Goal: Task Accomplishment & Management: Use online tool/utility

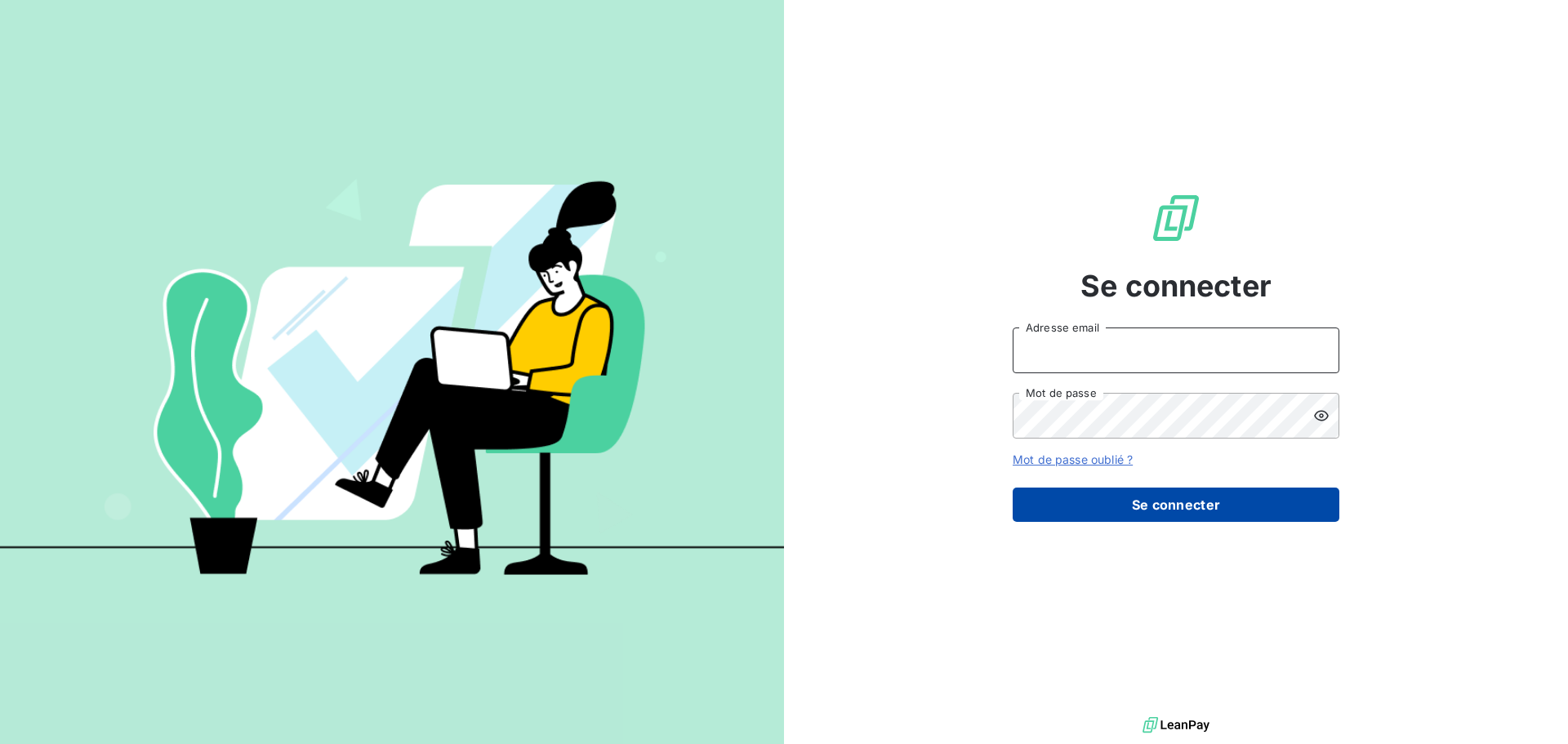
type input "[PERSON_NAME][EMAIL_ADDRESS][DOMAIN_NAME]"
drag, startPoint x: 1191, startPoint y: 503, endPoint x: 1092, endPoint y: 488, distance: 100.1
click at [1190, 503] on button "Se connecter" at bounding box center [1176, 504] width 327 height 34
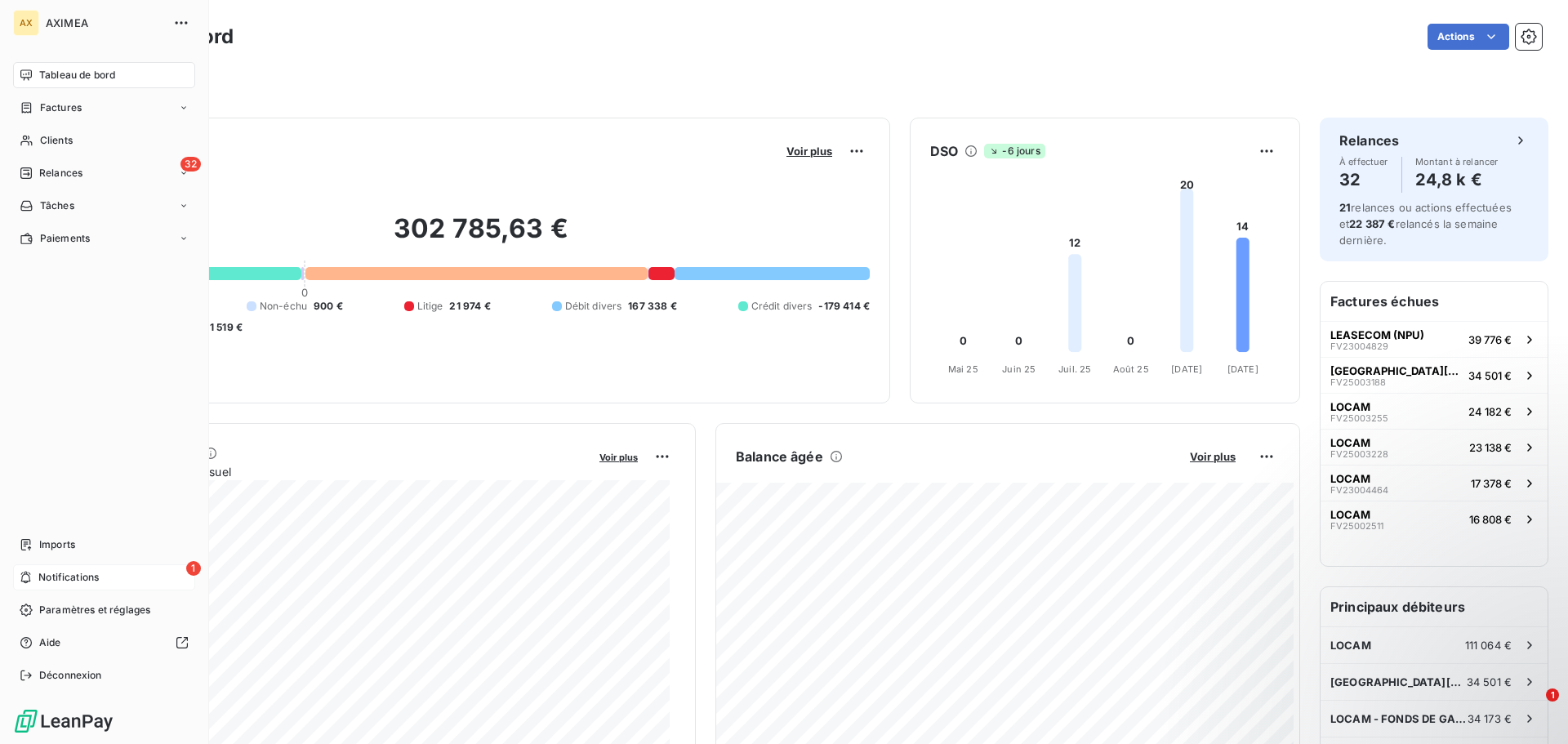
click at [53, 576] on span "Notifications" at bounding box center [69, 577] width 60 height 15
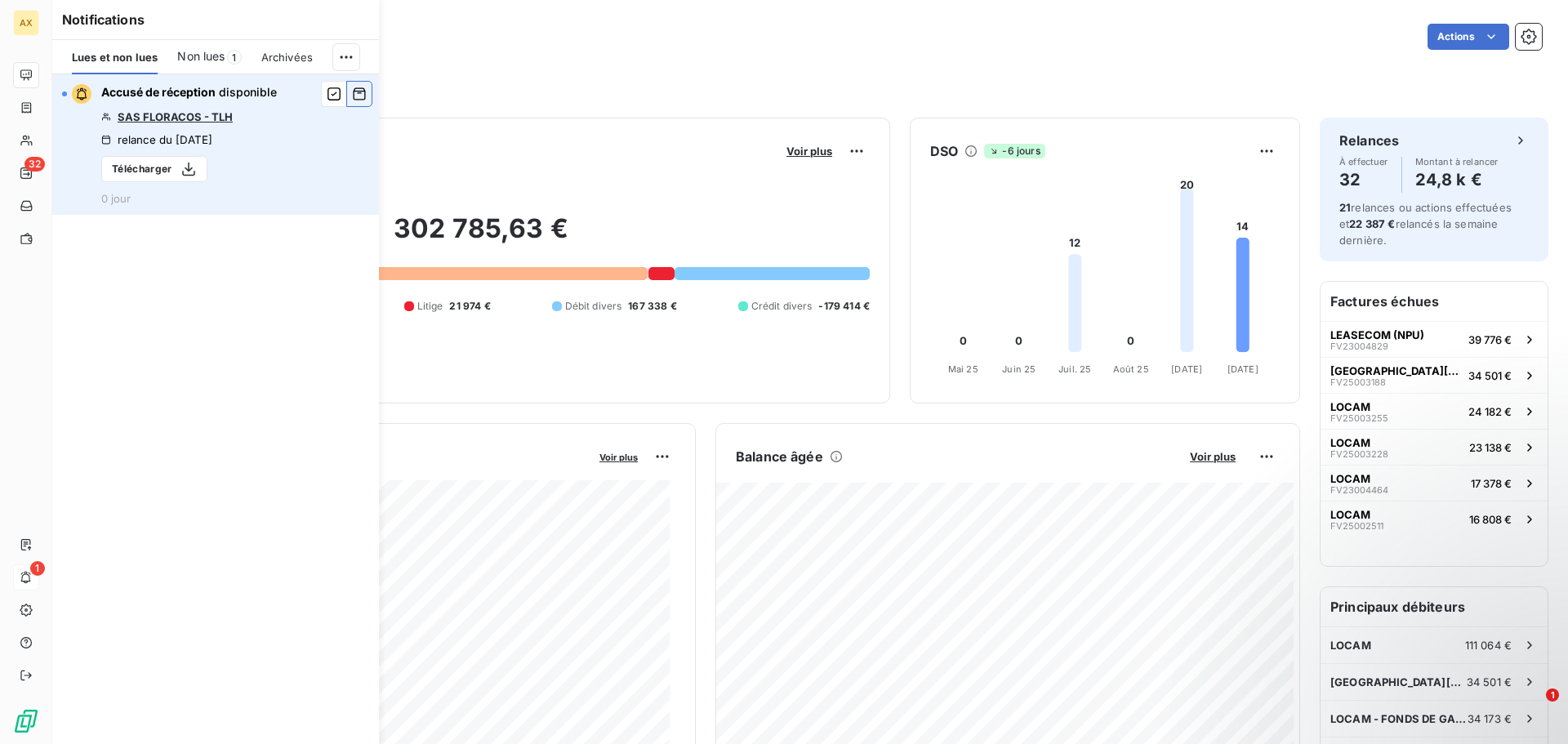
click at [354, 96] on icon "button" at bounding box center [360, 94] width 13 height 13
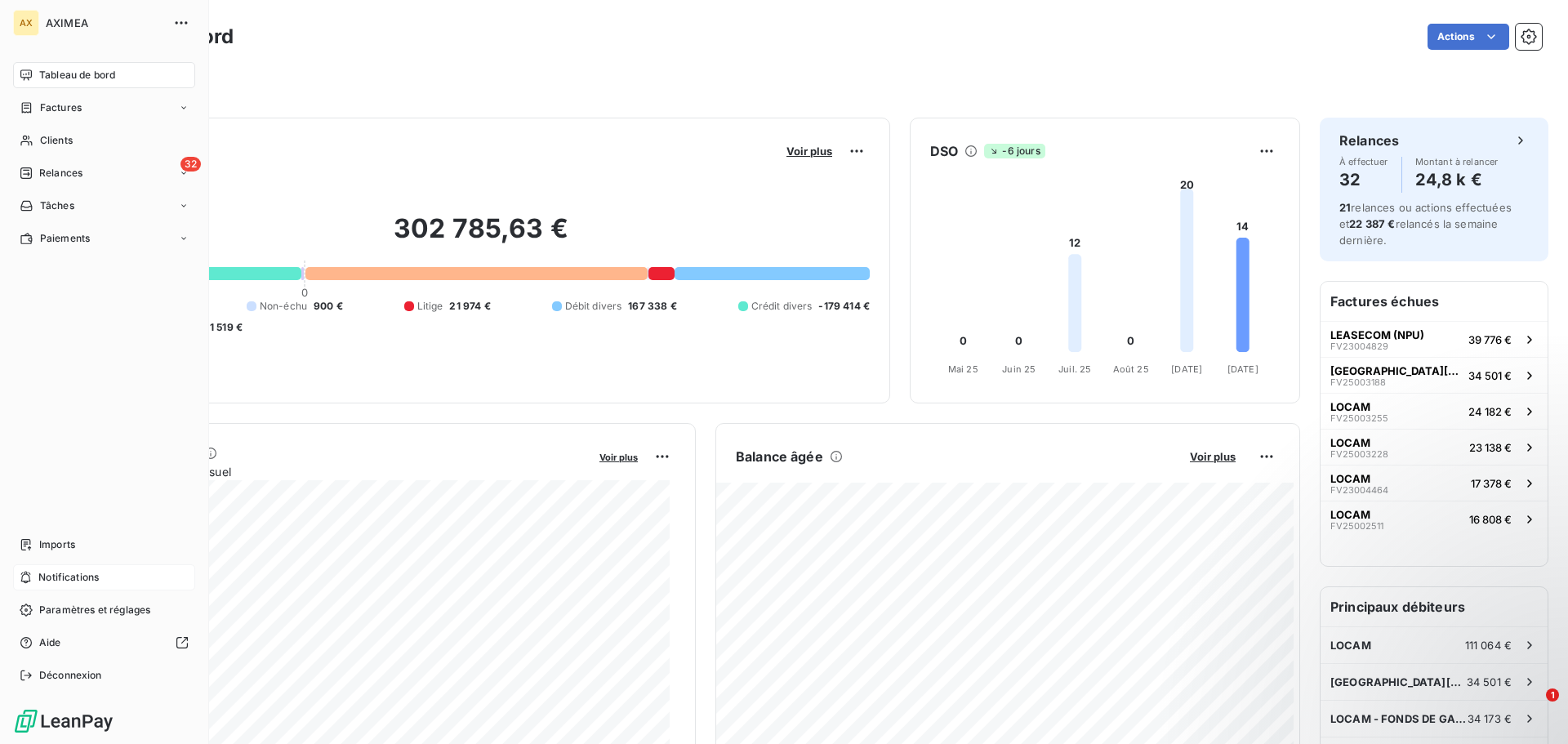
click at [71, 79] on span "Tableau de bord" at bounding box center [77, 75] width 76 height 15
drag, startPoint x: 68, startPoint y: 176, endPoint x: 91, endPoint y: 175, distance: 23.0
click at [68, 176] on span "Relances" at bounding box center [60, 173] width 44 height 15
click at [112, 199] on div "À effectuer" at bounding box center [114, 206] width 163 height 26
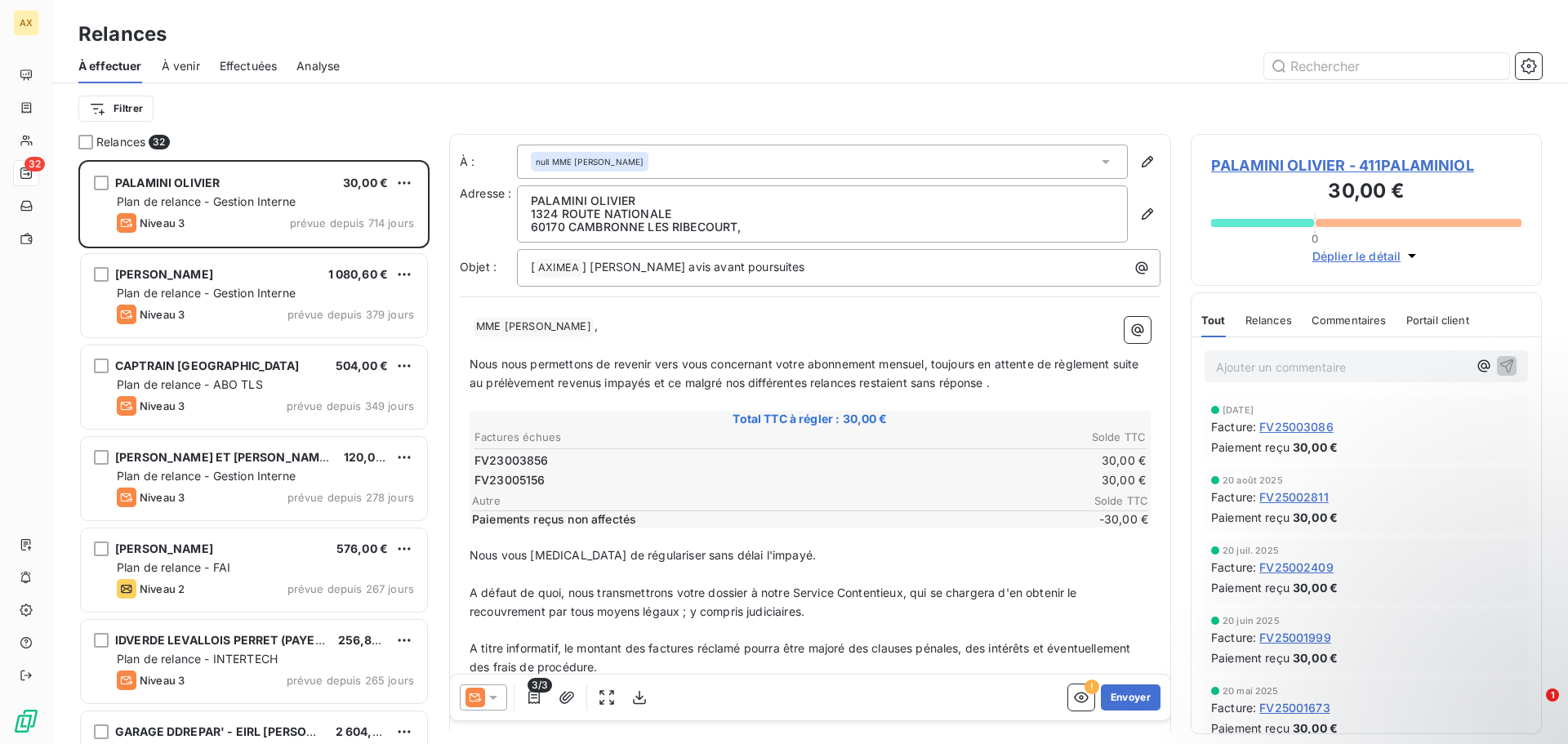
click at [188, 68] on span "À venir" at bounding box center [181, 66] width 39 height 16
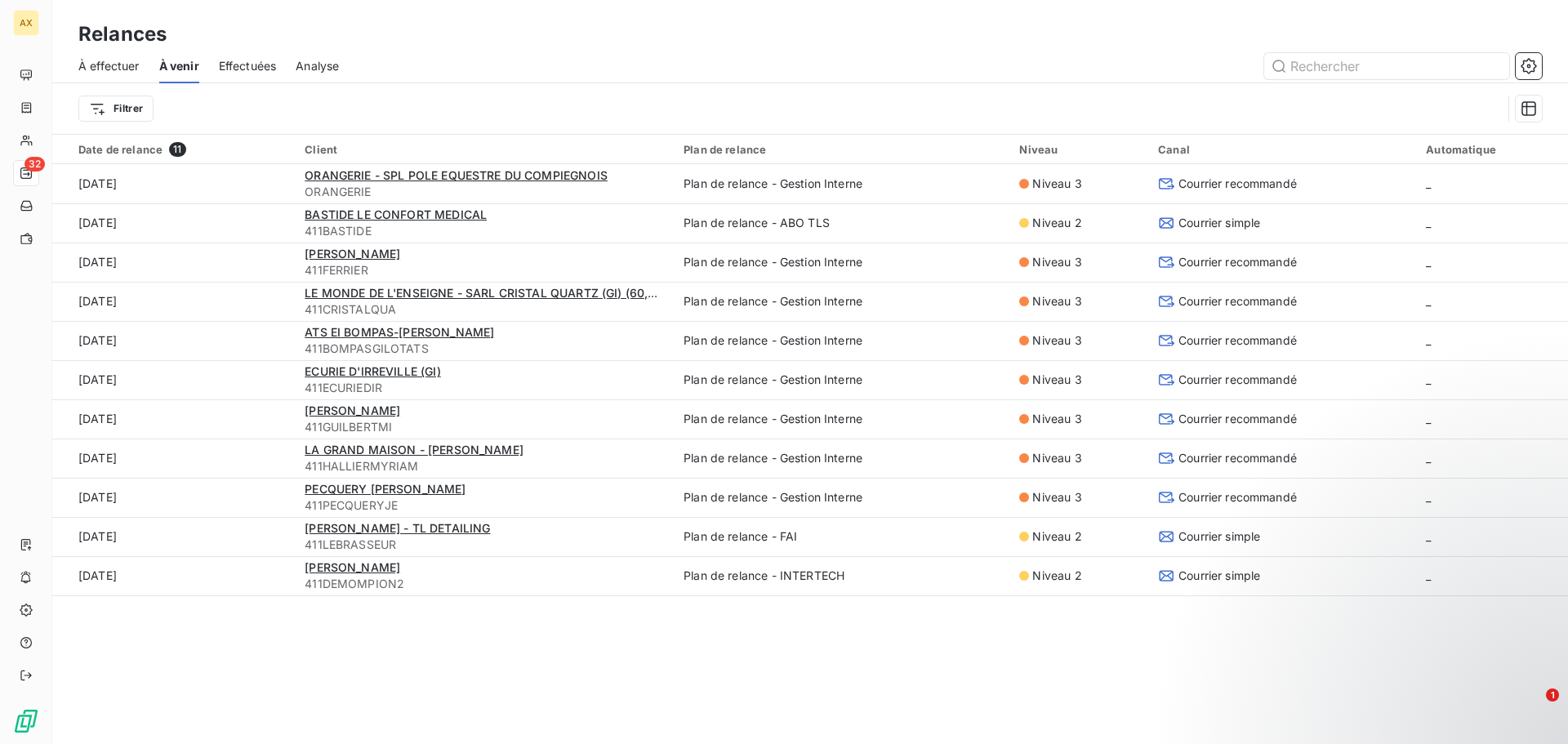
click at [128, 70] on span "À effectuer" at bounding box center [109, 66] width 61 height 16
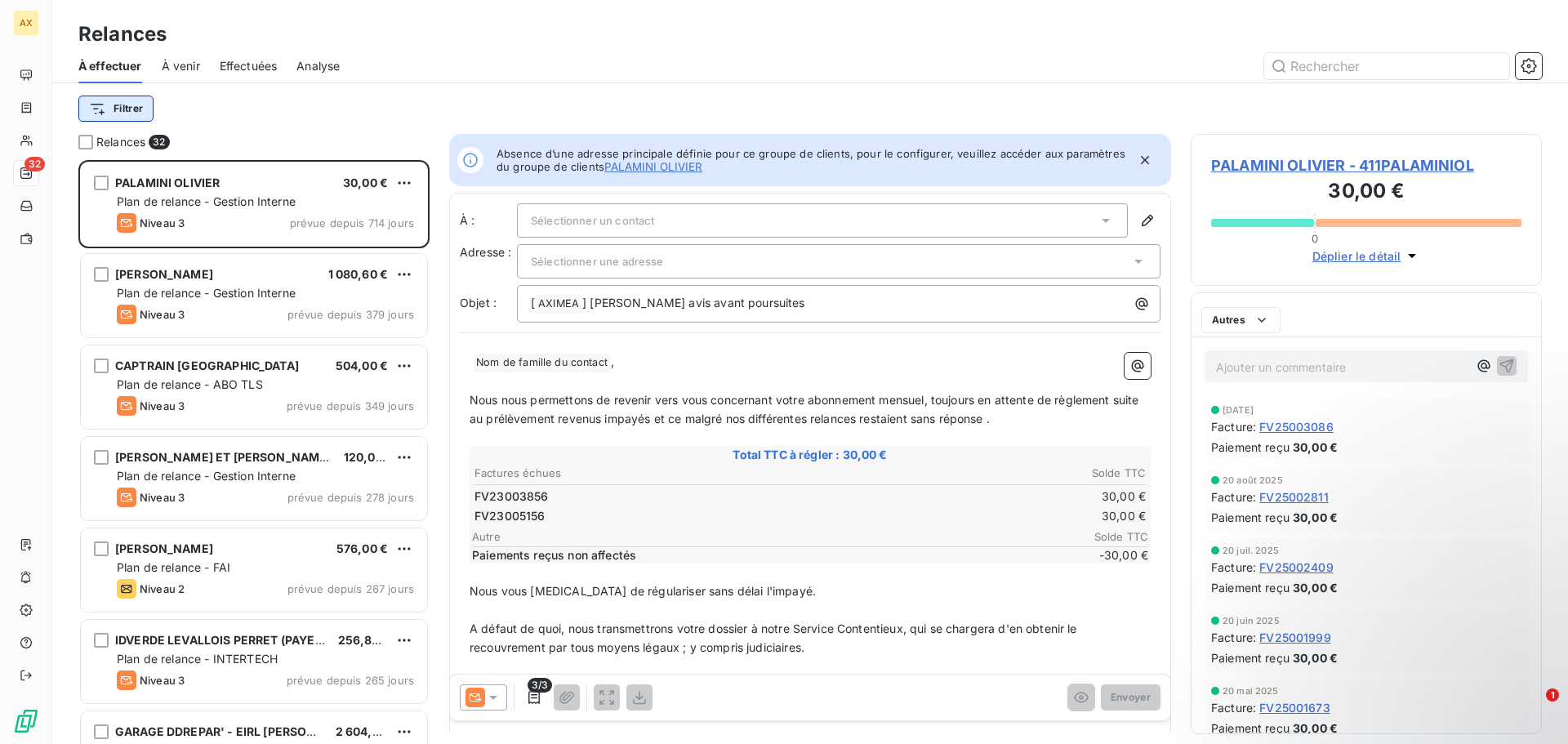
scroll to position [571, 339]
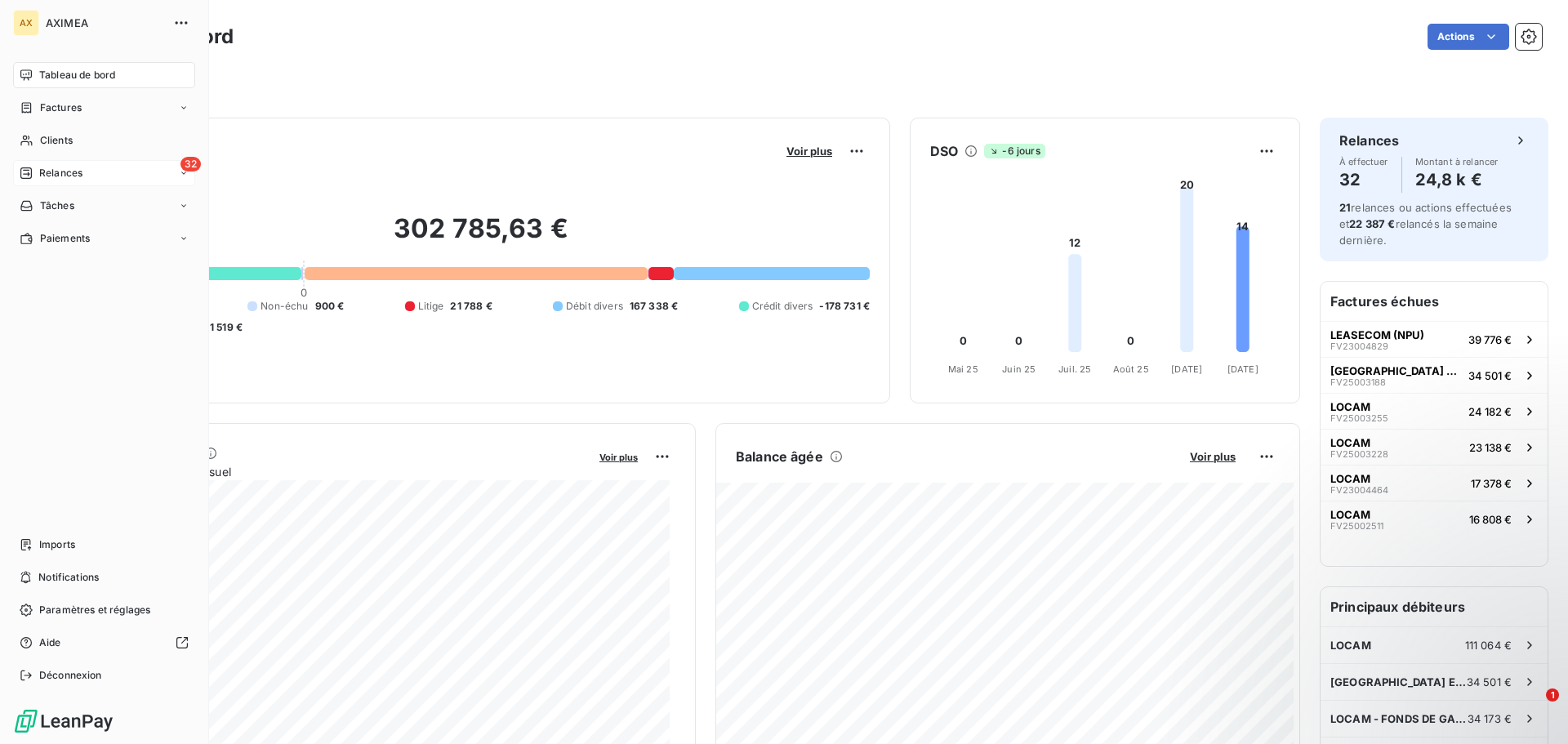
click at [47, 168] on span "Relances" at bounding box center [60, 173] width 44 height 15
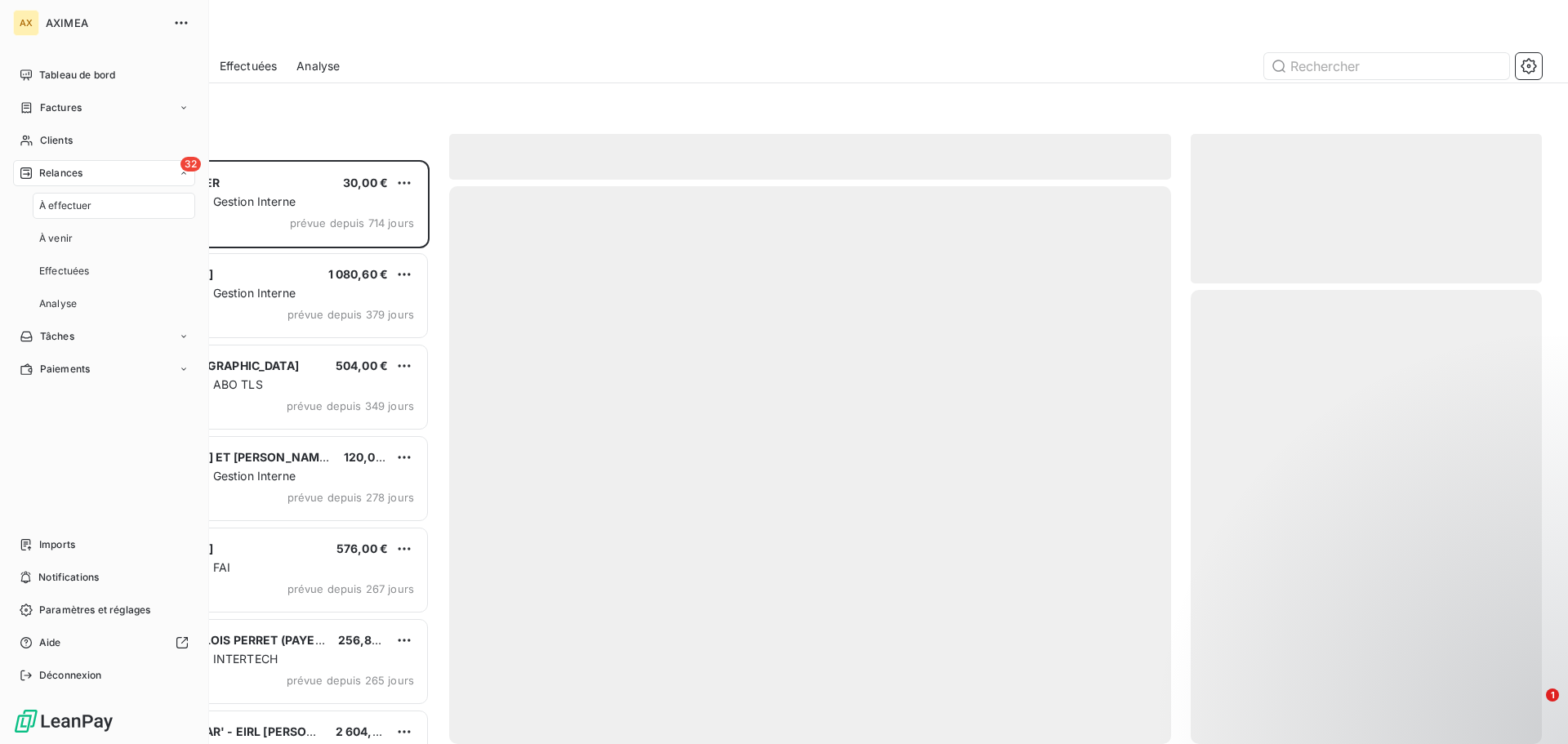
scroll to position [571, 339]
click at [97, 176] on div "32 Relances" at bounding box center [104, 173] width 182 height 26
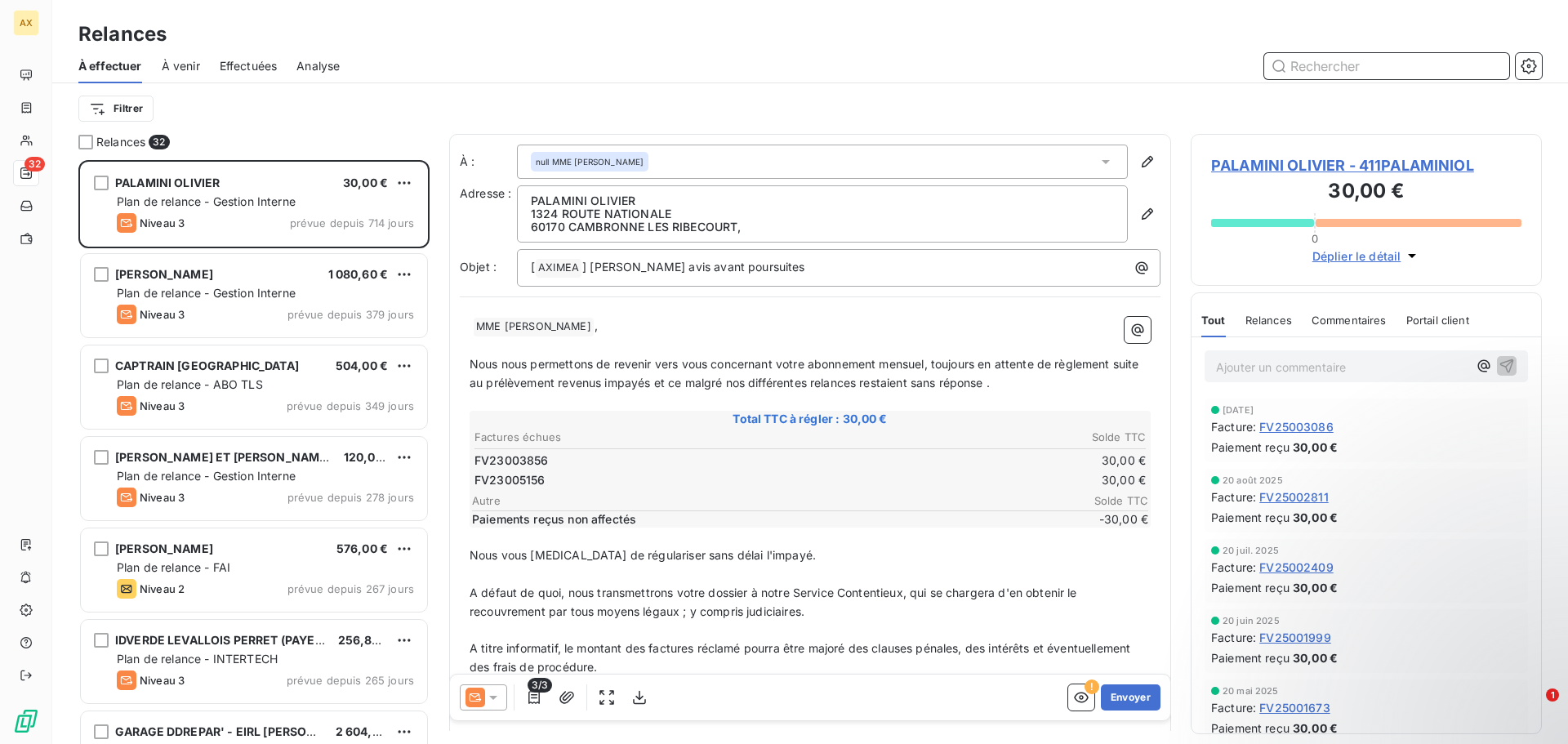
click at [1434, 62] on input "text" at bounding box center [1387, 66] width 245 height 26
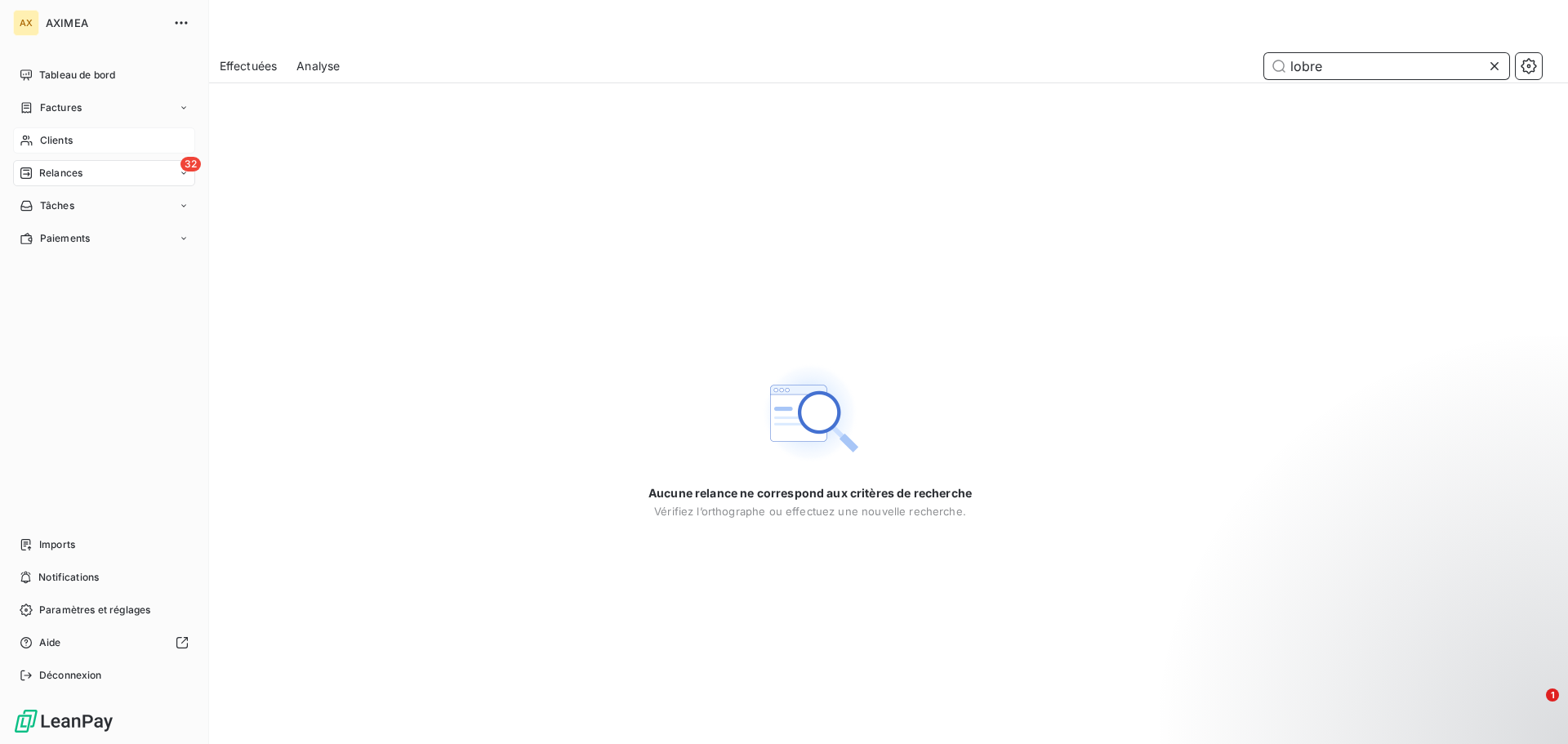
type input "lobre"
click at [36, 138] on div "Clients" at bounding box center [104, 140] width 182 height 26
click at [54, 145] on span "Clients" at bounding box center [56, 140] width 33 height 15
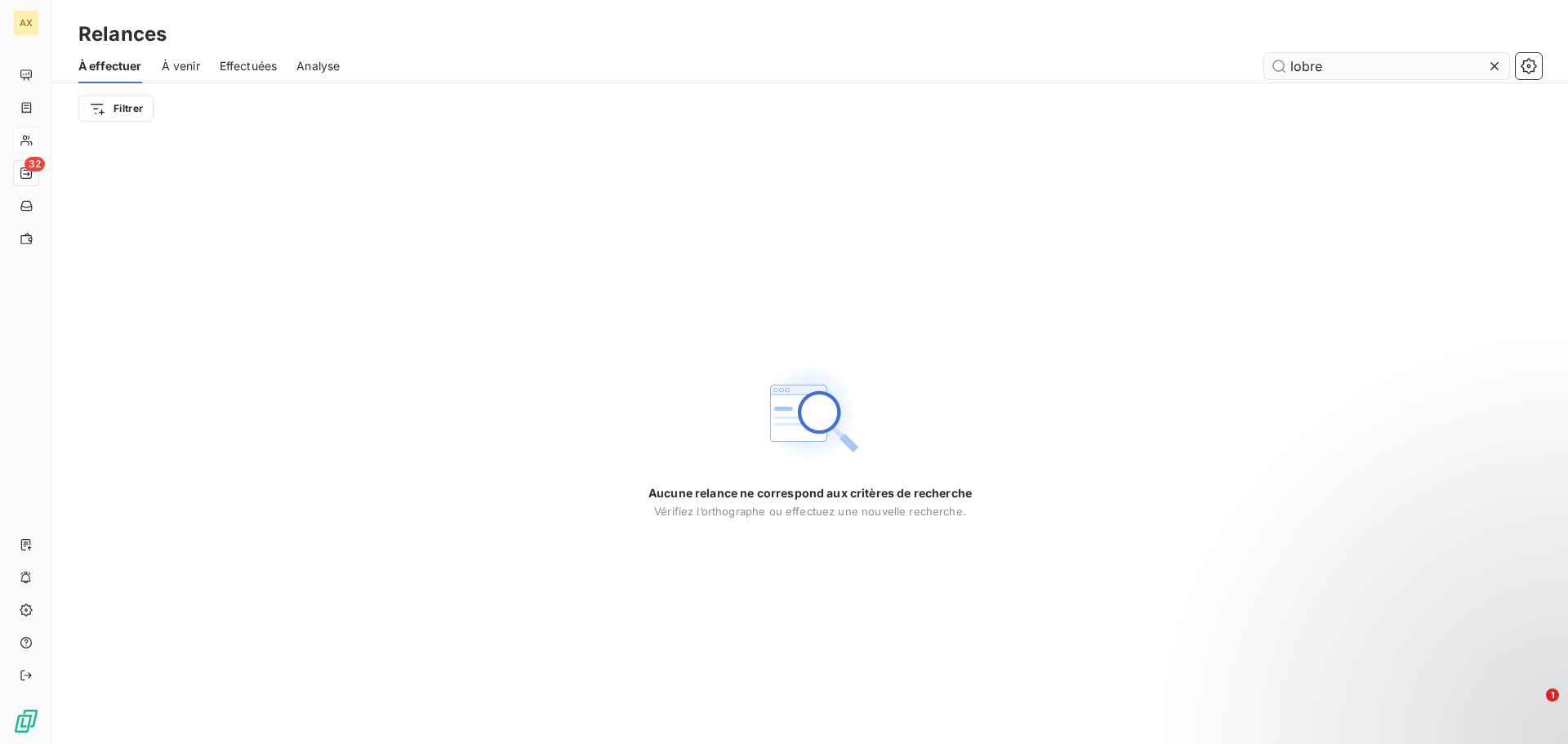
click at [1331, 70] on input "lobre" at bounding box center [1387, 66] width 245 height 26
drag, startPoint x: 1330, startPoint y: 70, endPoint x: 1279, endPoint y: 67, distance: 51.1
click at [1279, 67] on input "lobre" at bounding box center [1387, 66] width 245 height 26
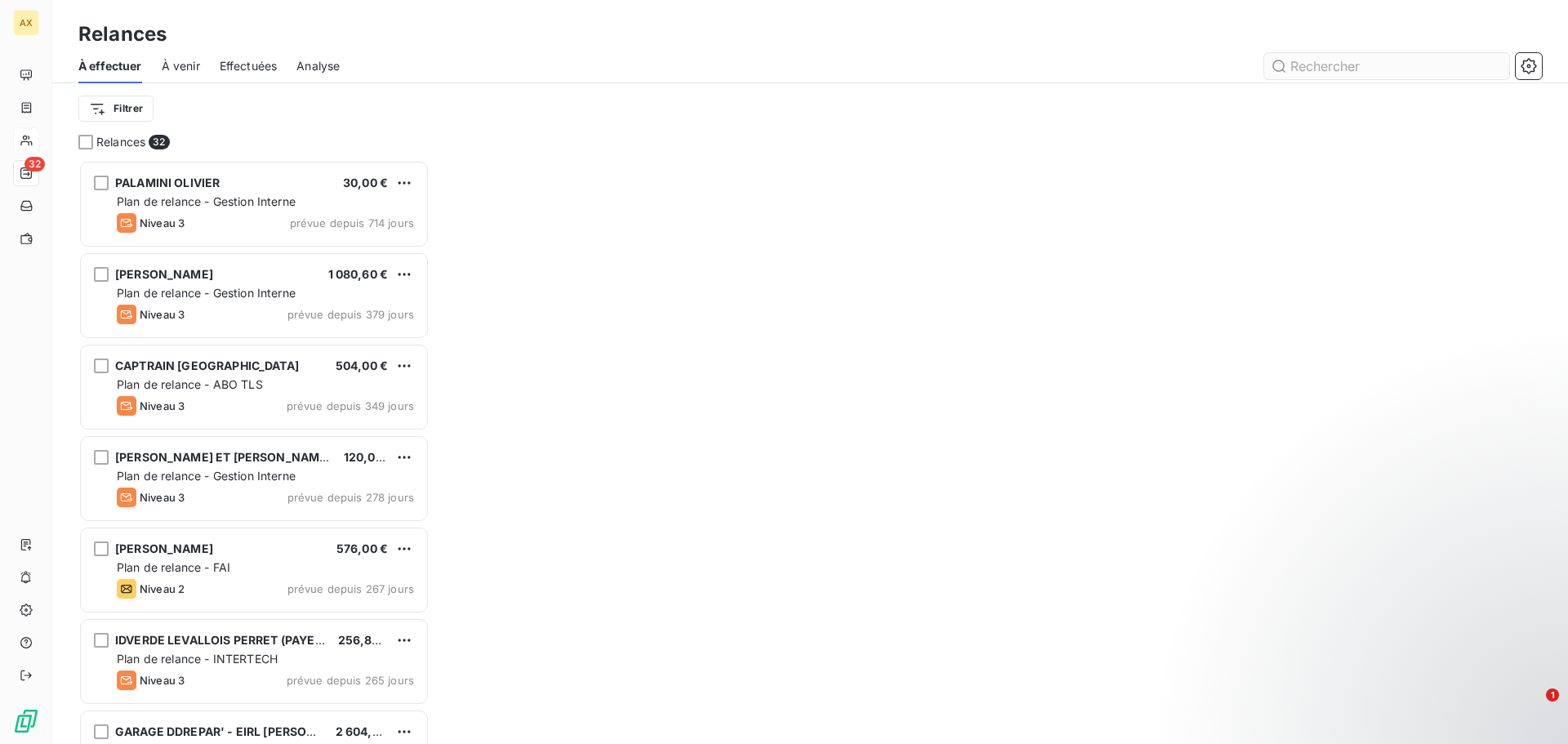
scroll to position [13, 13]
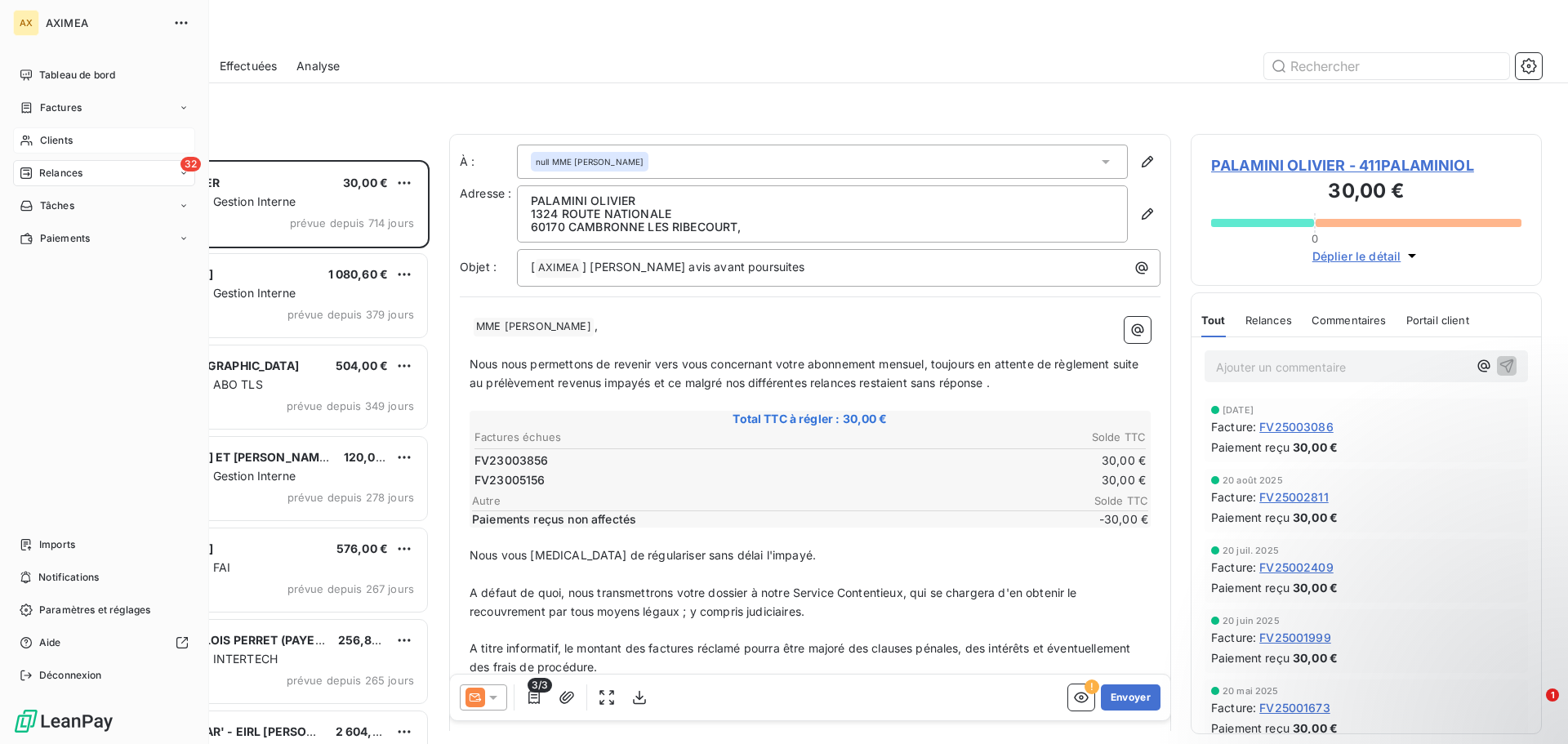
click at [49, 138] on span "Clients" at bounding box center [56, 140] width 33 height 15
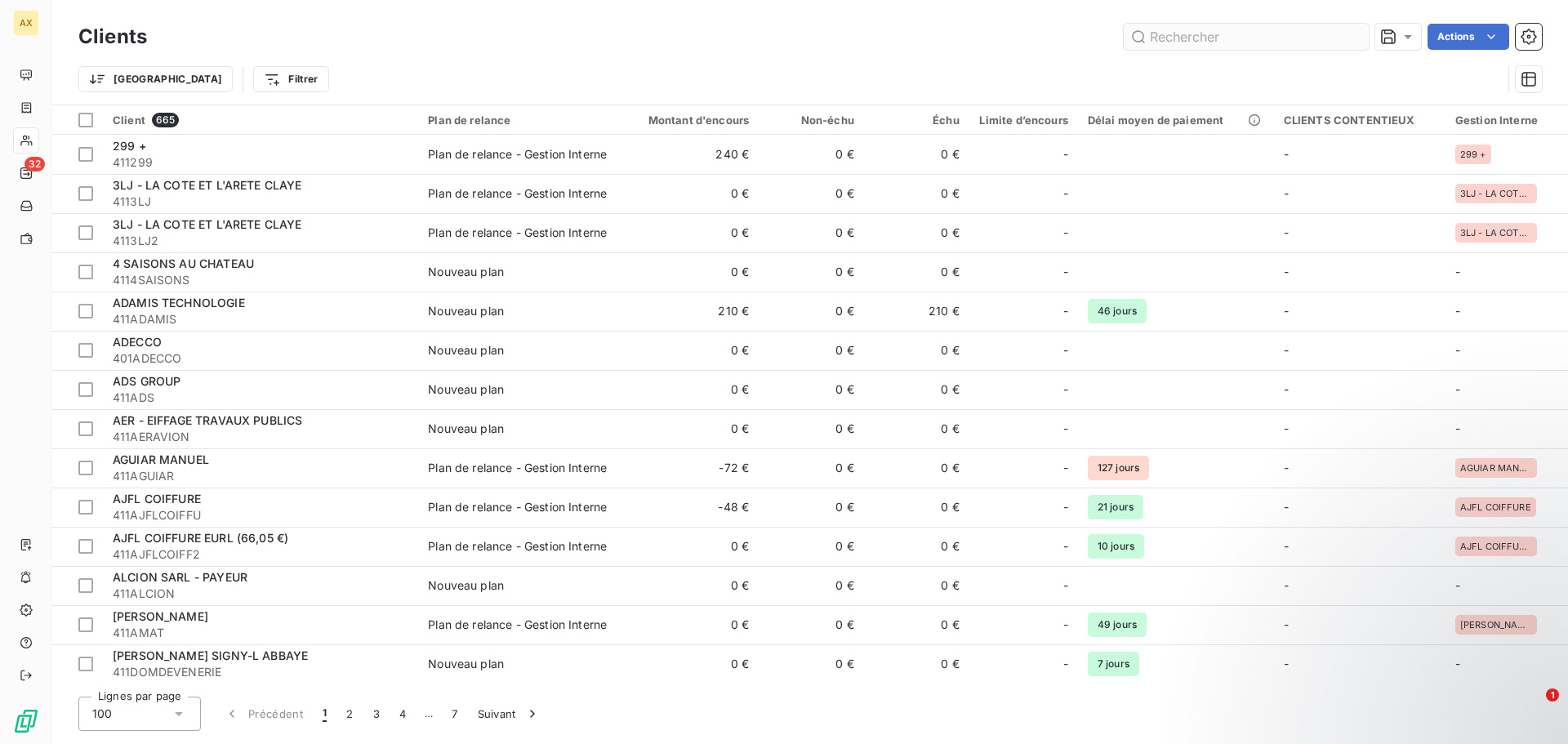
click at [1288, 32] on input "text" at bounding box center [1246, 36] width 245 height 26
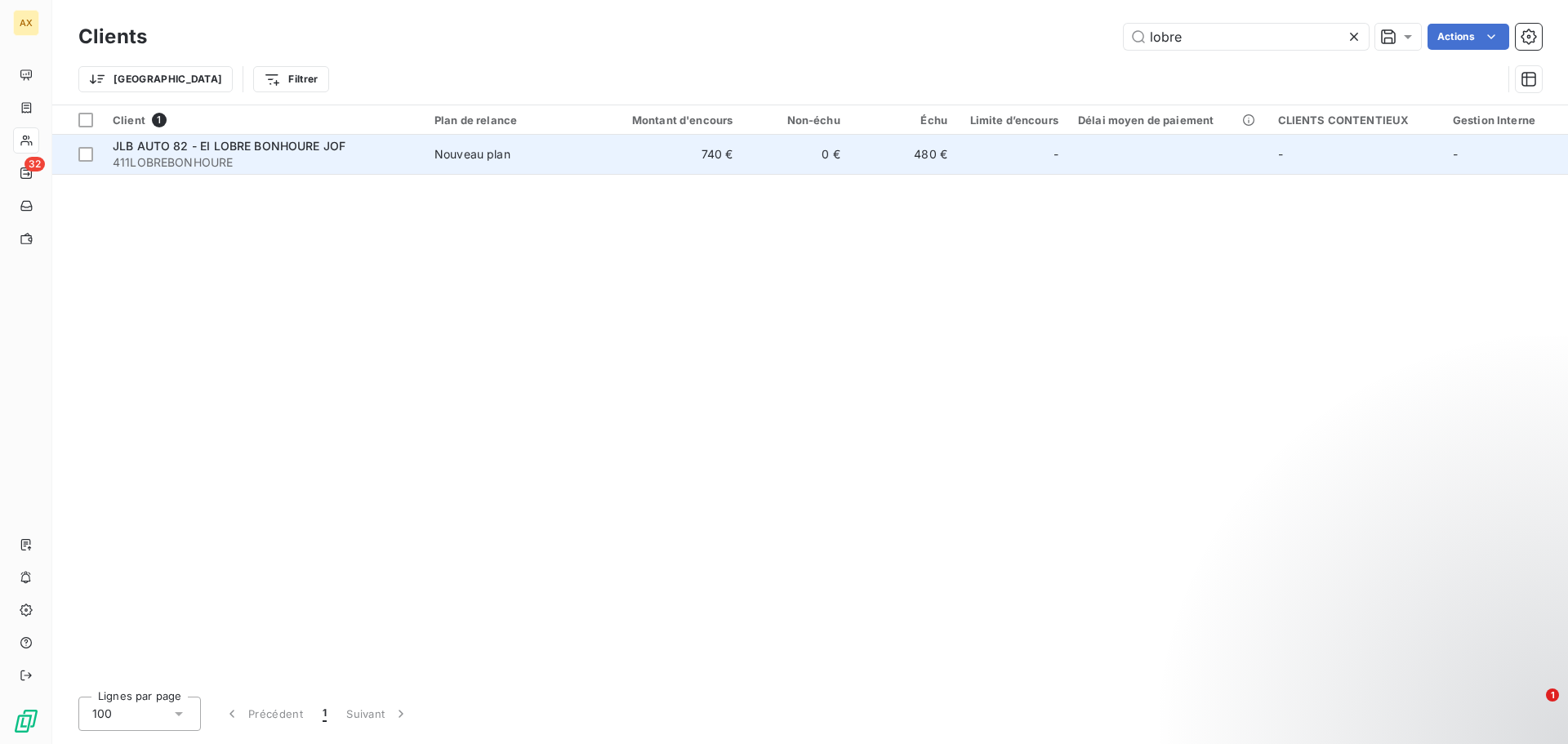
type input "lobre"
click at [402, 160] on span "411LOBREBONHOURE" at bounding box center [263, 162] width 302 height 16
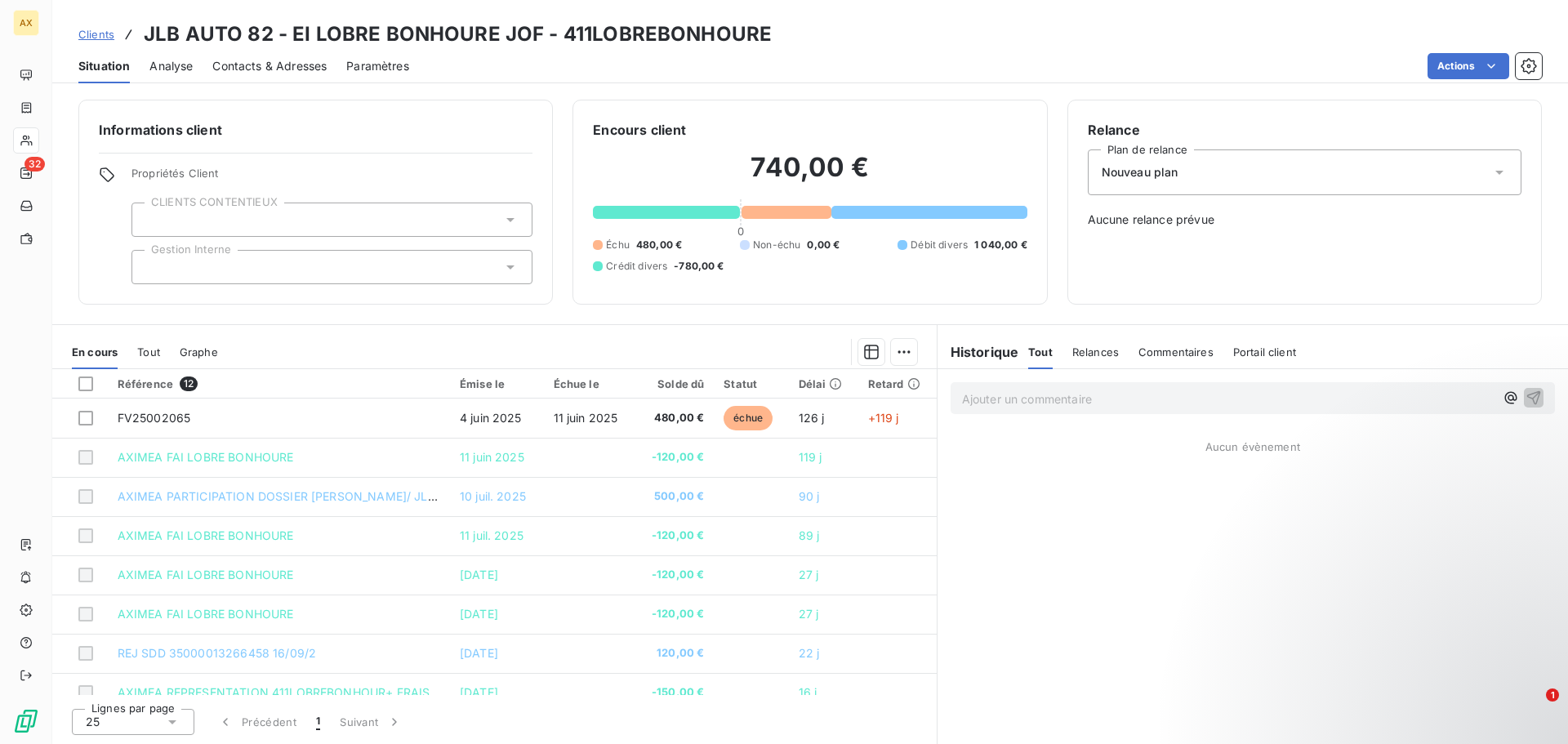
click at [1165, 177] on span "Nouveau plan" at bounding box center [1140, 172] width 77 height 16
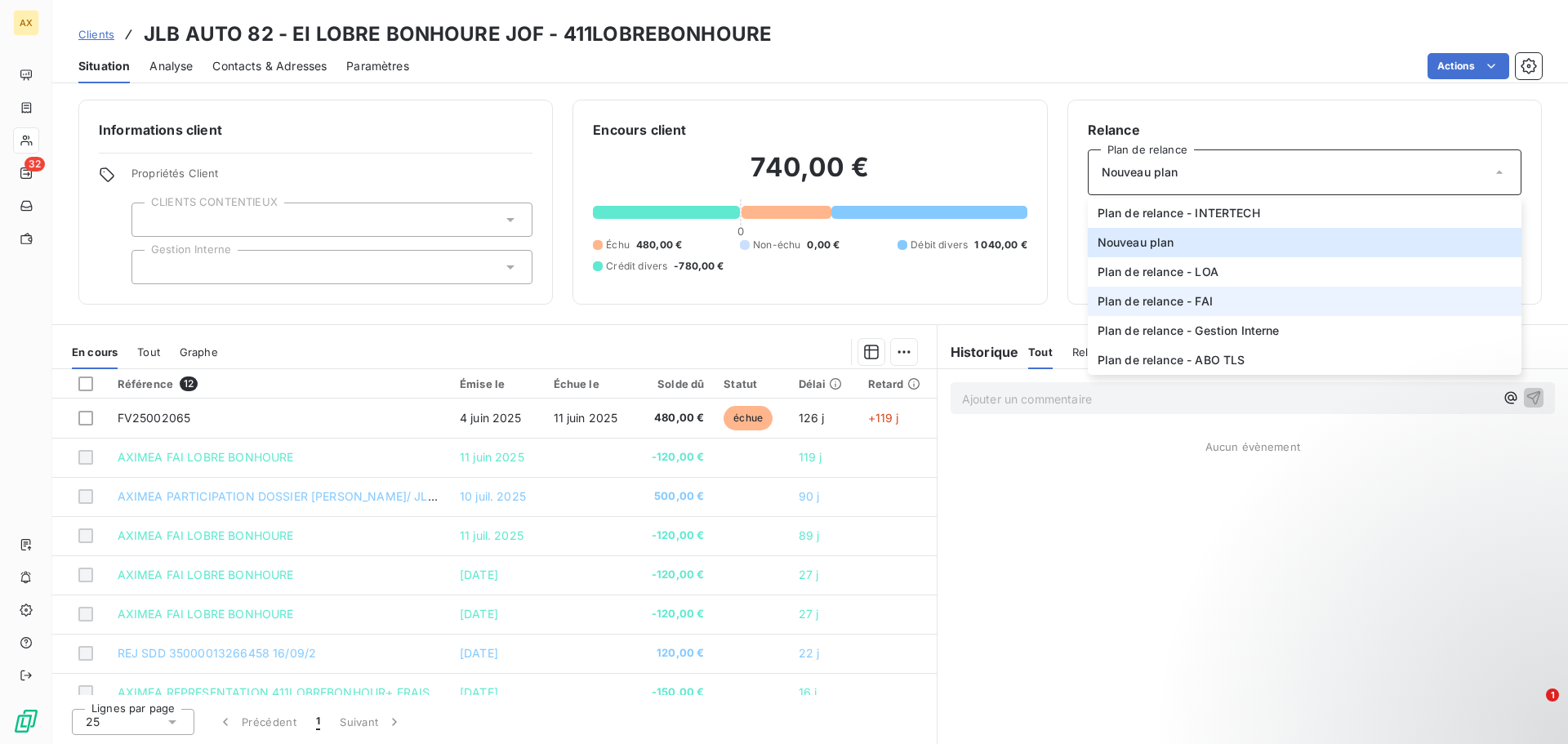
click at [1203, 301] on span "Plan de relance - FAI" at bounding box center [1156, 301] width 115 height 16
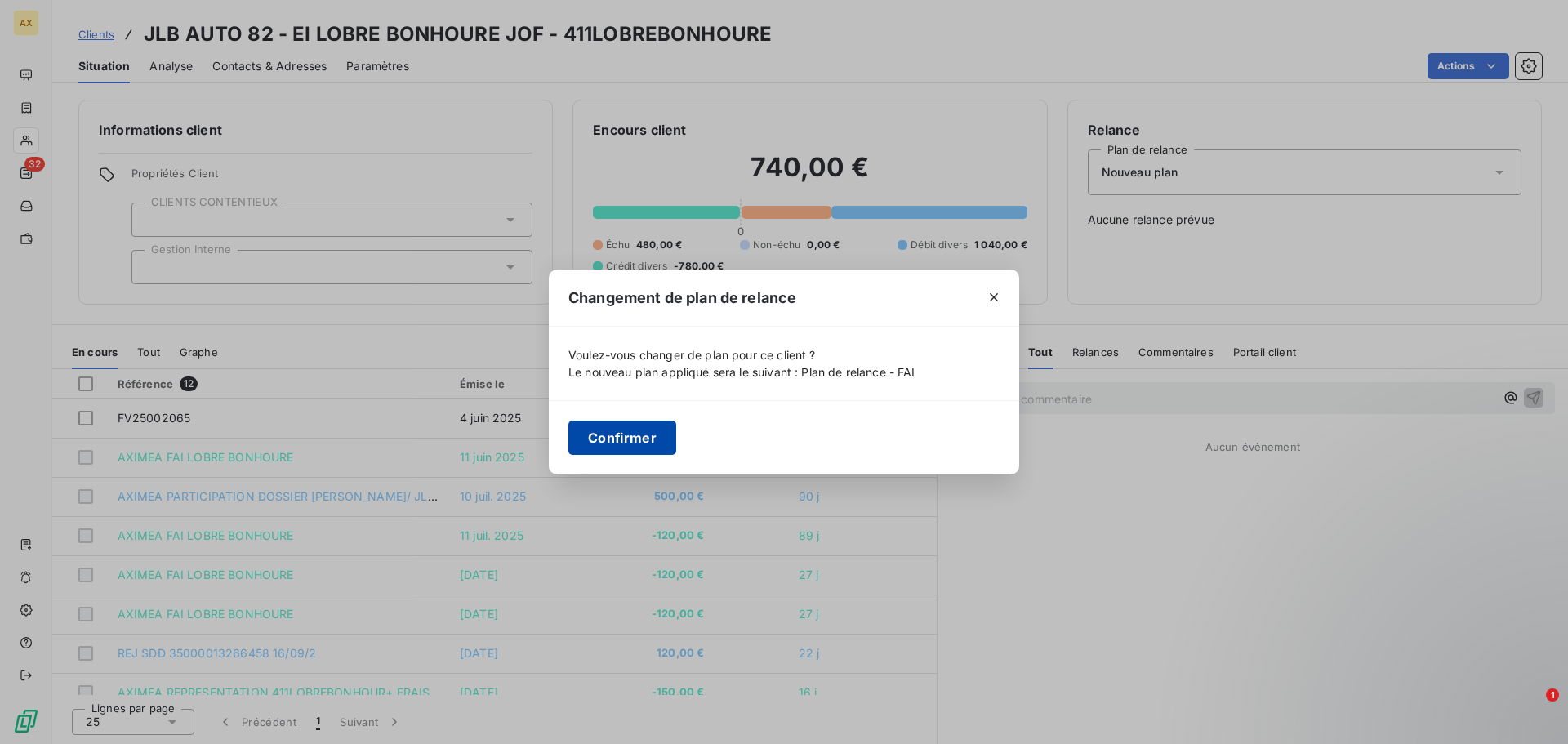
click at [635, 428] on button "Confirmer" at bounding box center [622, 437] width 108 height 34
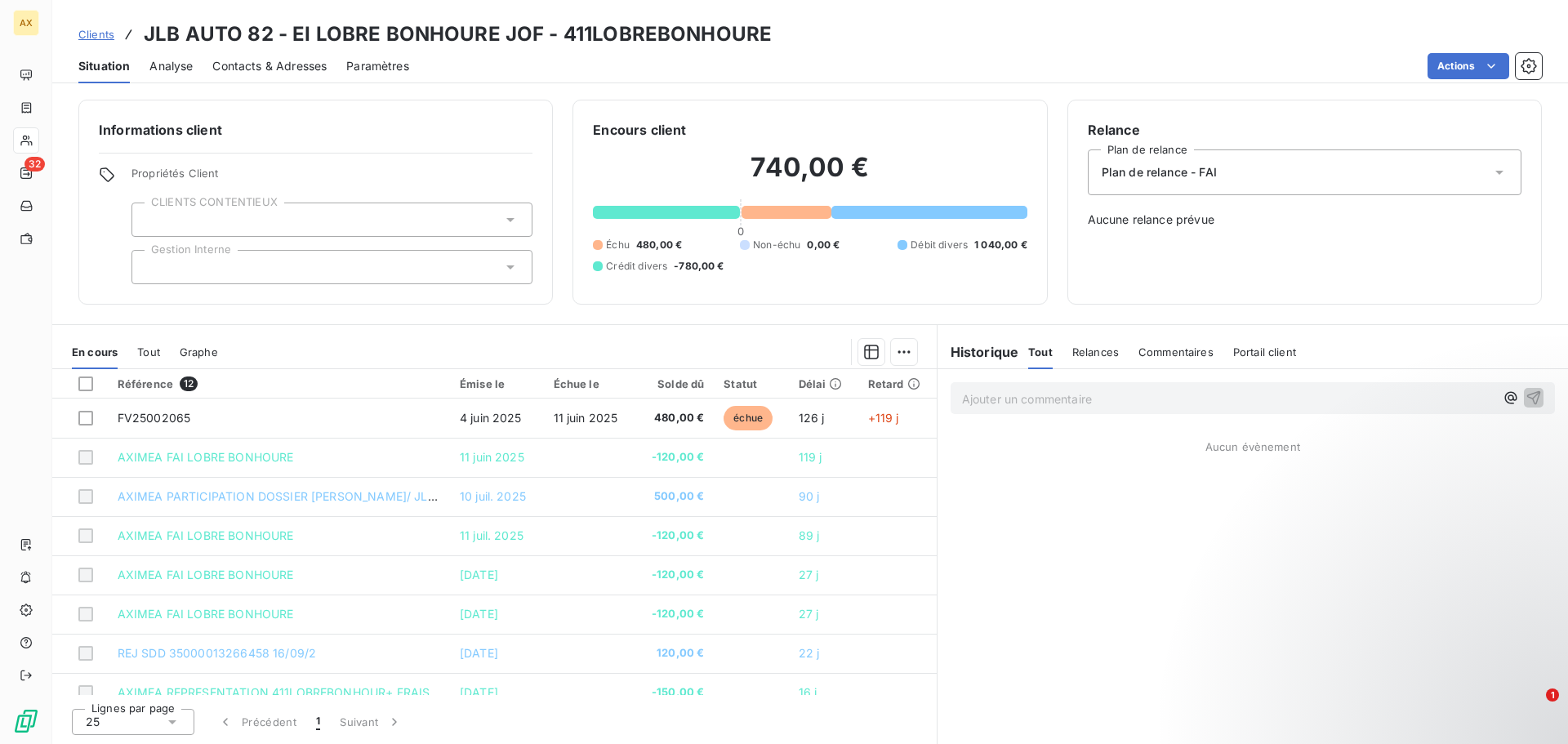
click at [106, 312] on div "Informations client Propriétés Client CLIENTS CONTENTIEUX Gestion Interne Encou…" at bounding box center [810, 417] width 1517 height 654
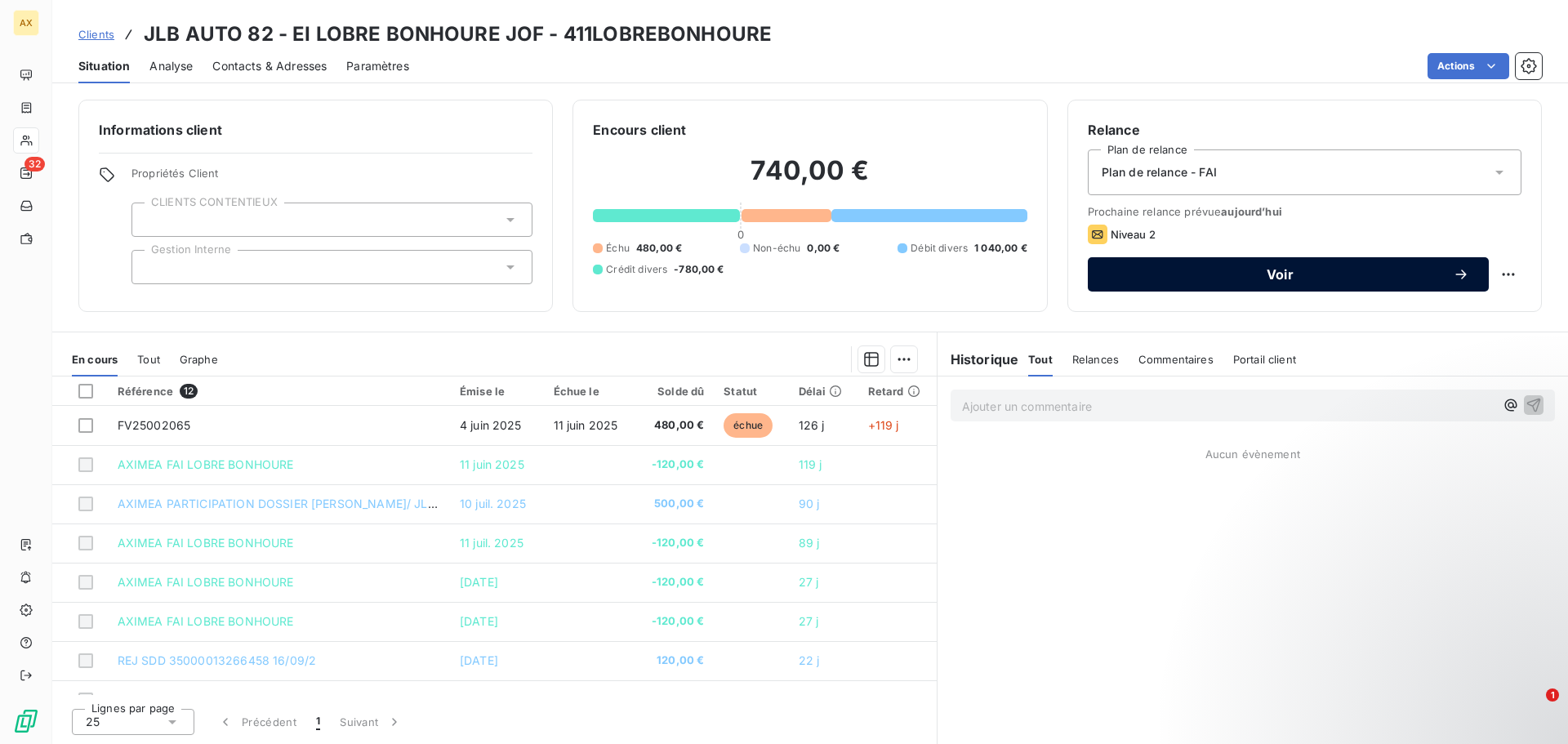
click at [1287, 276] on span "Voir" at bounding box center [1281, 274] width 345 height 13
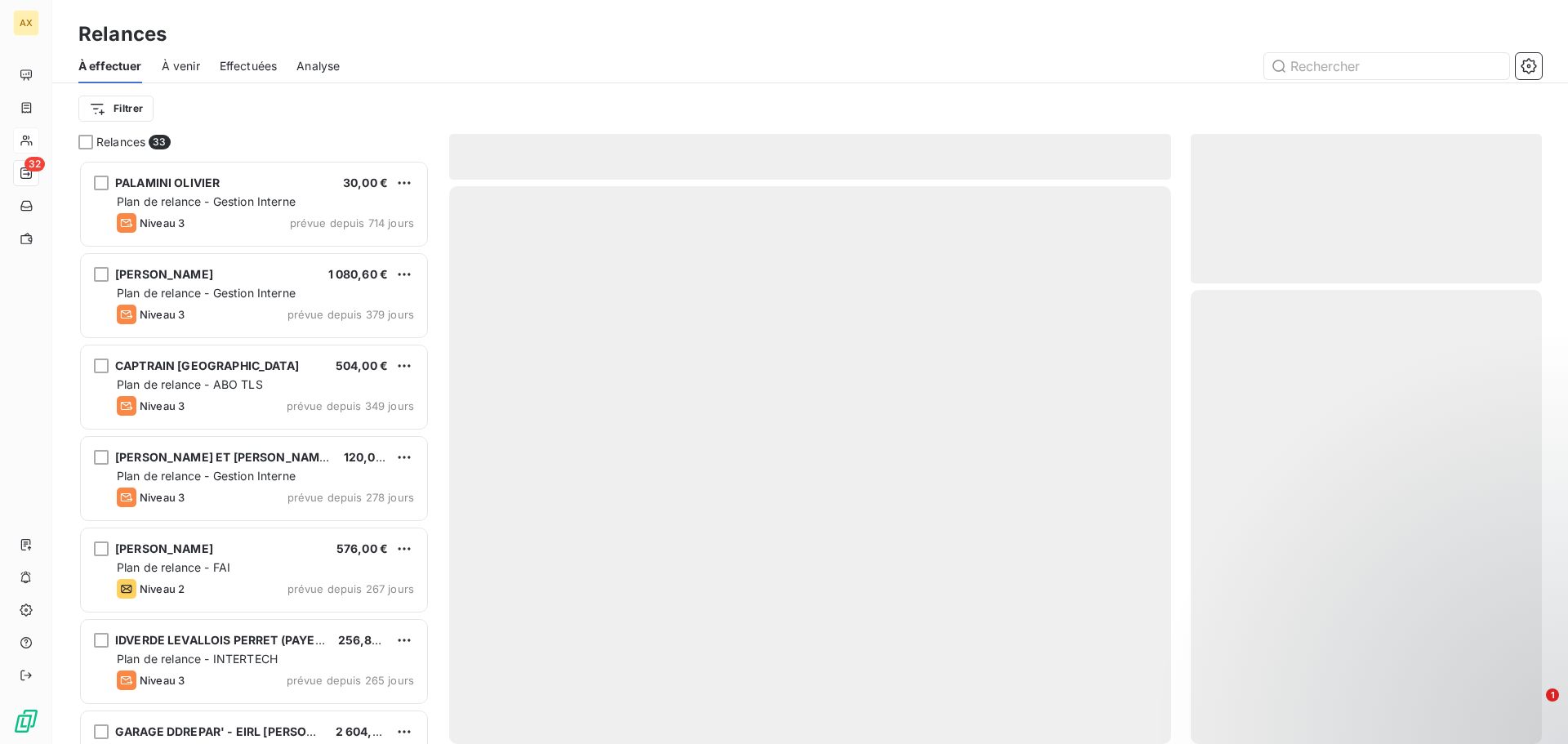
scroll to position [571, 339]
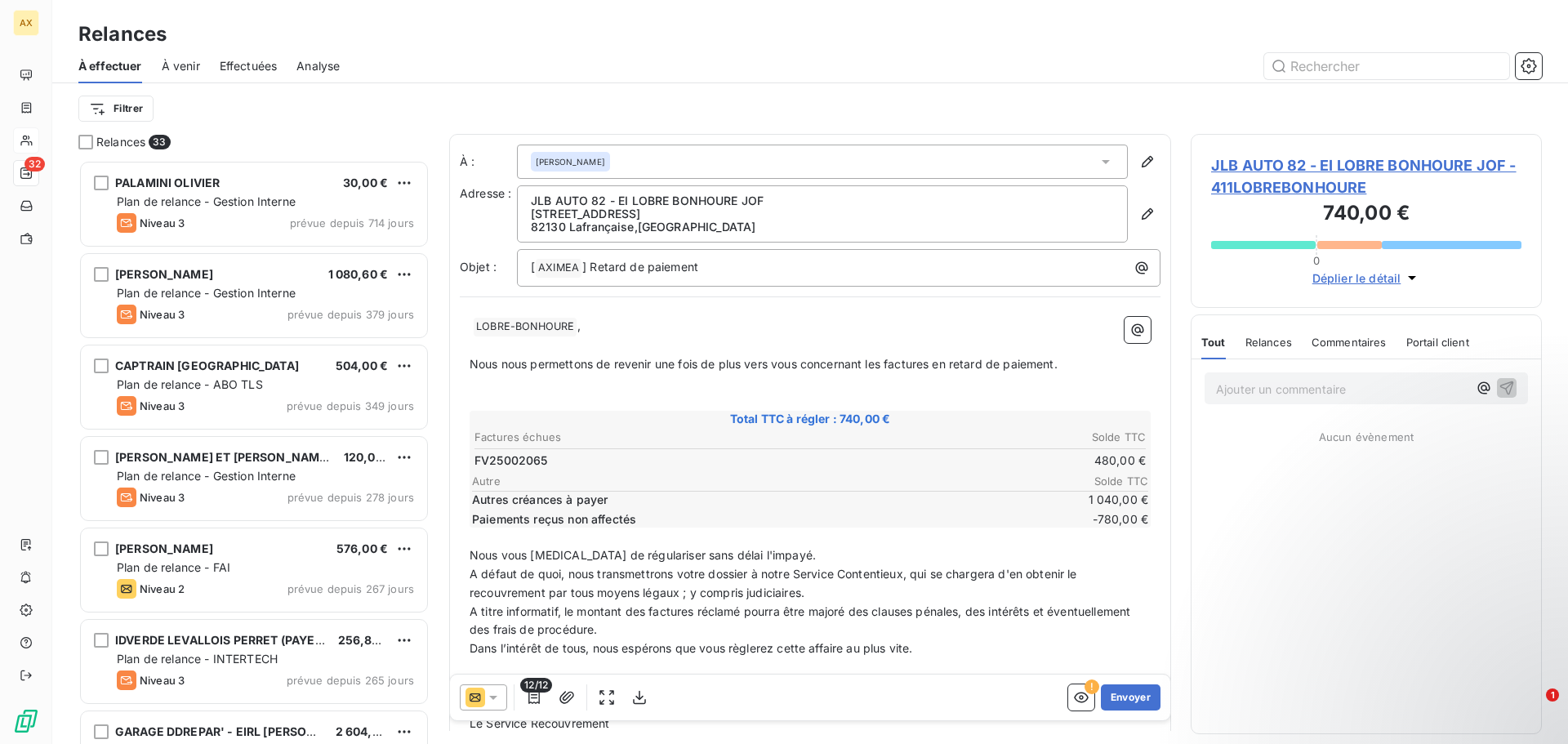
click at [475, 325] on span "LOBRE-BONHOURE ﻿" at bounding box center [525, 326] width 103 height 18
click at [474, 334] on span "LOBRE-BONHOURE ﻿" at bounding box center [525, 326] width 103 height 18
click at [471, 329] on span at bounding box center [471, 325] width 3 height 14
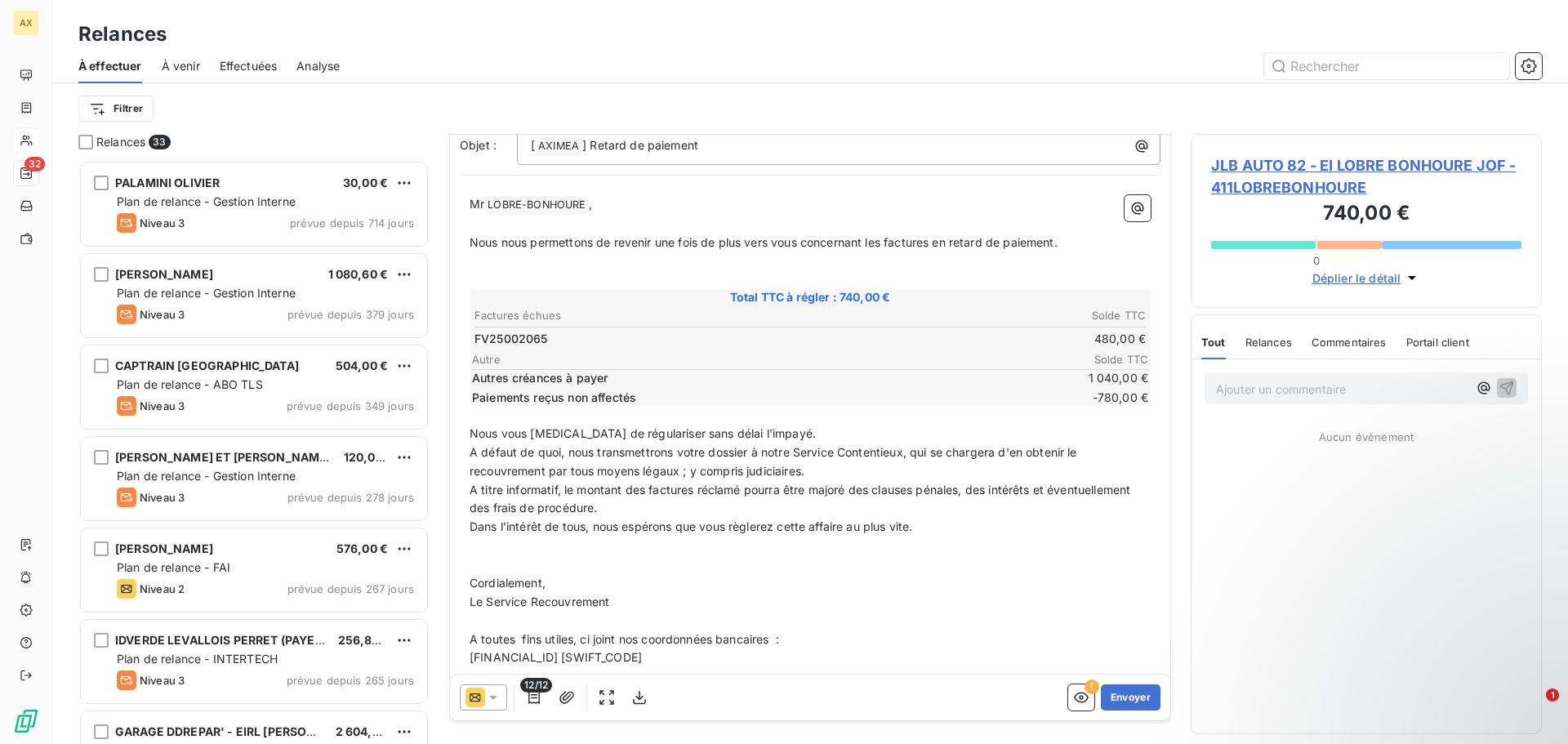
scroll to position [143, 0]
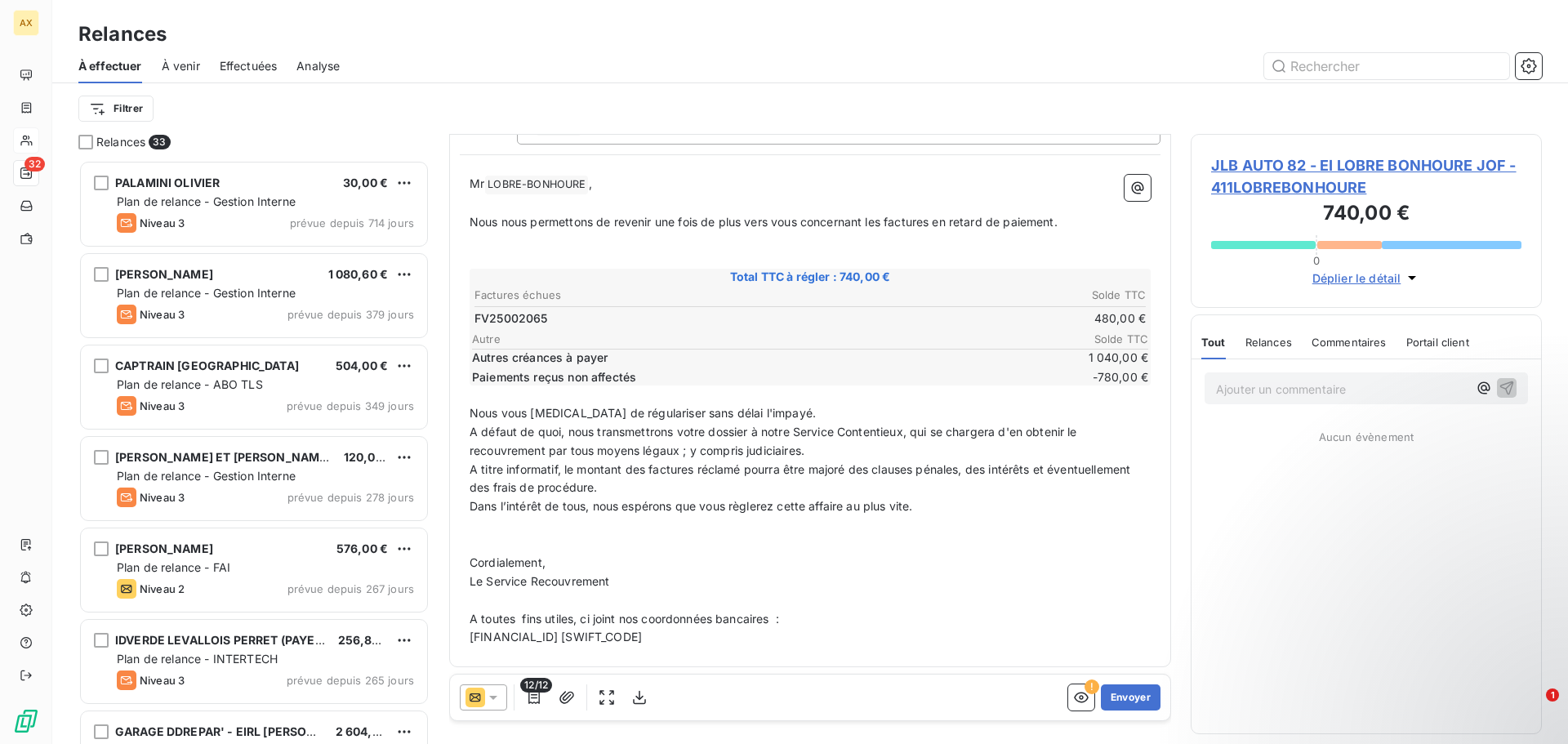
click at [855, 281] on span "Total TTC à régler : 740,00 €" at bounding box center [810, 276] width 676 height 16
drag, startPoint x: 855, startPoint y: 276, endPoint x: 835, endPoint y: 276, distance: 20.0
click at [835, 276] on span "Total TTC à régler : 740,00 €" at bounding box center [810, 276] width 676 height 16
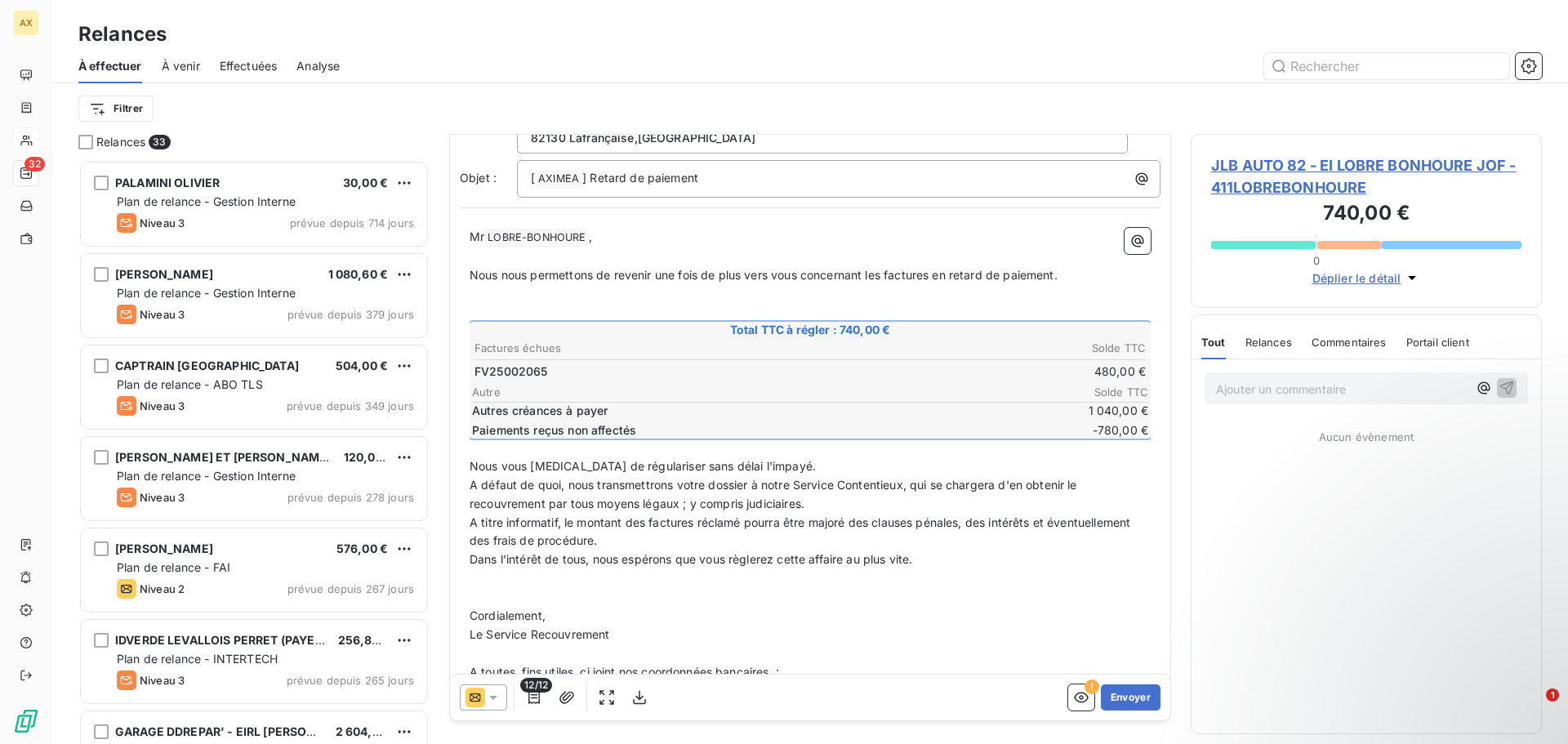
scroll to position [61, 0]
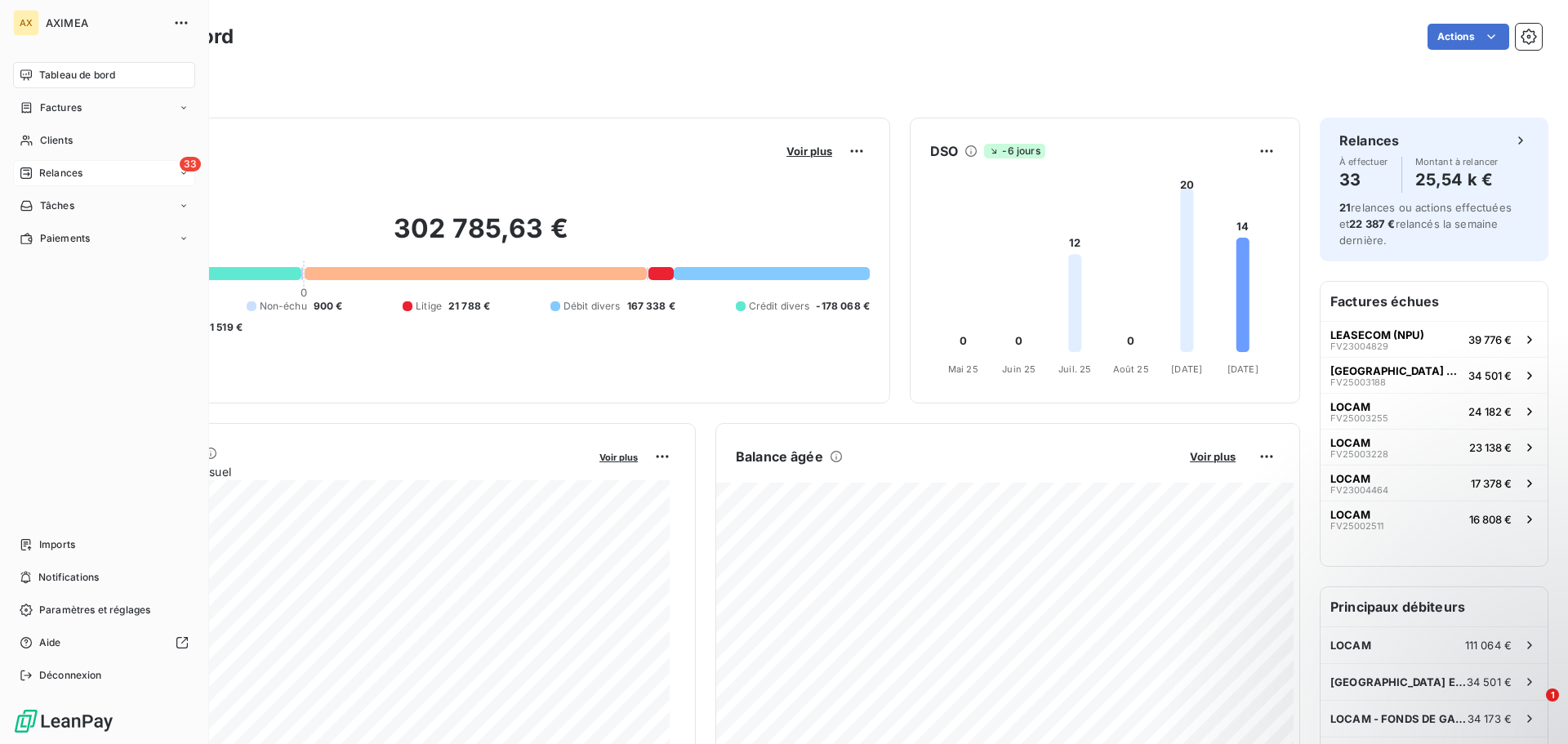
click at [56, 173] on span "Relances" at bounding box center [60, 173] width 44 height 15
click at [74, 203] on span "À effectuer" at bounding box center [65, 206] width 53 height 15
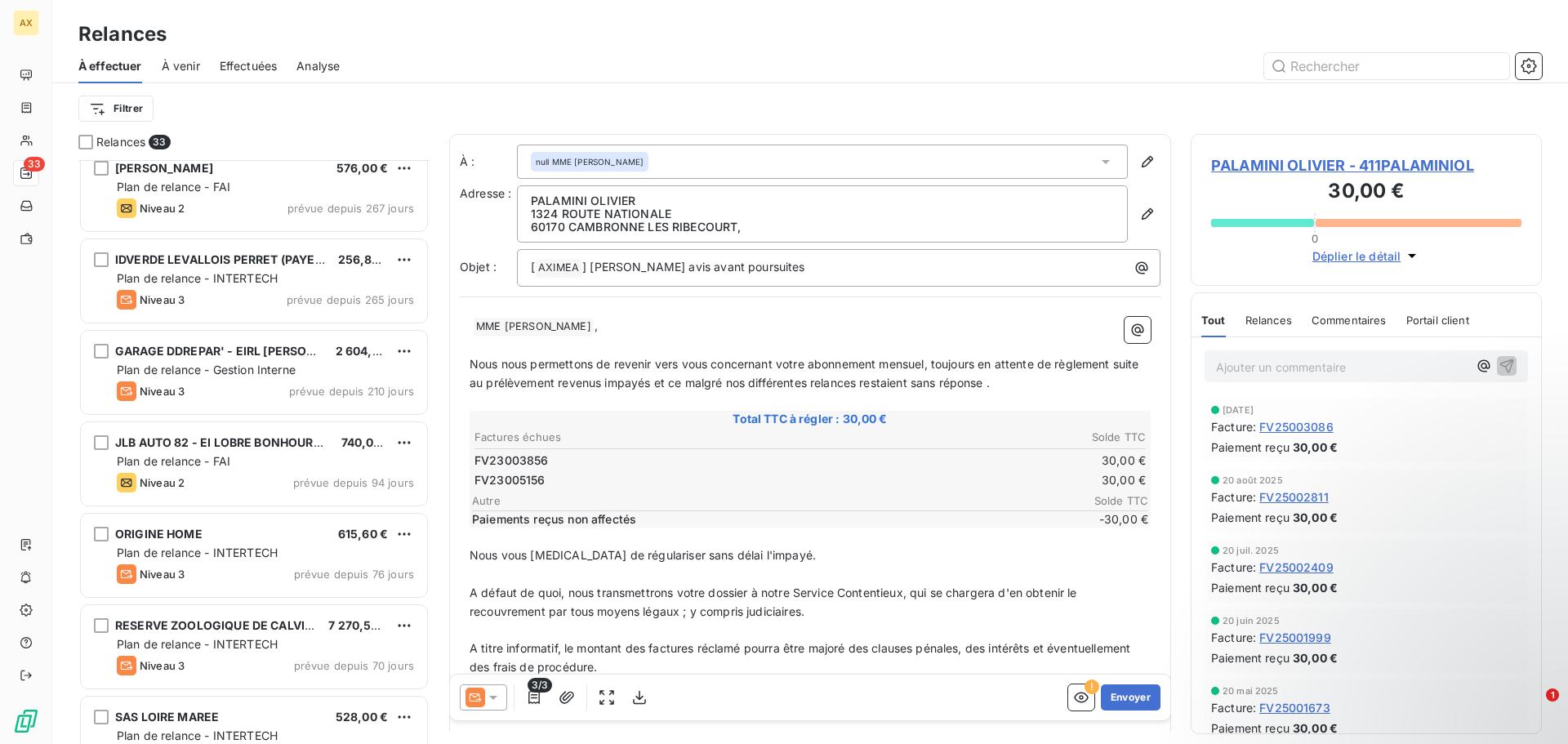
scroll to position [328, 0]
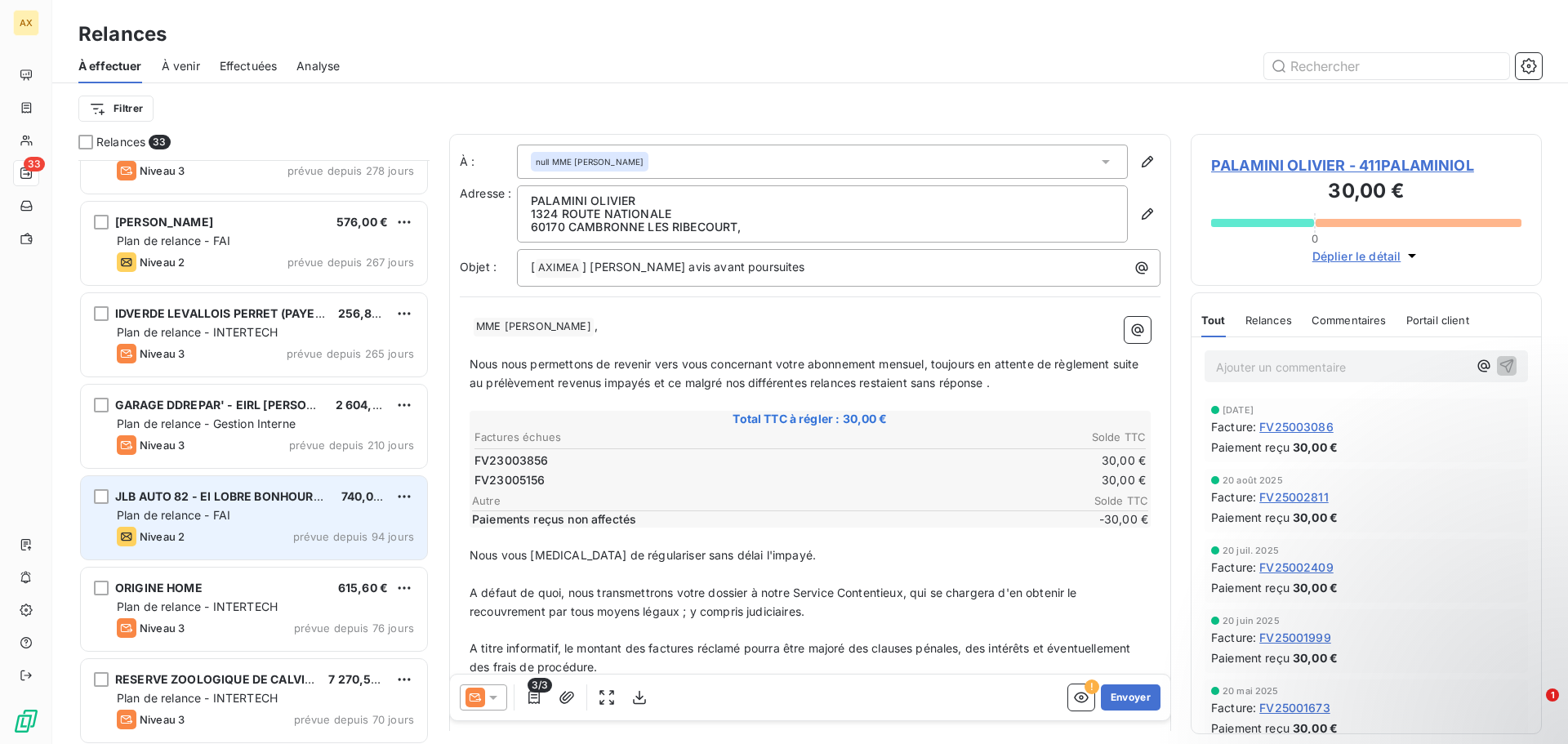
click at [245, 517] on div "Plan de relance - FAI" at bounding box center [265, 515] width 297 height 16
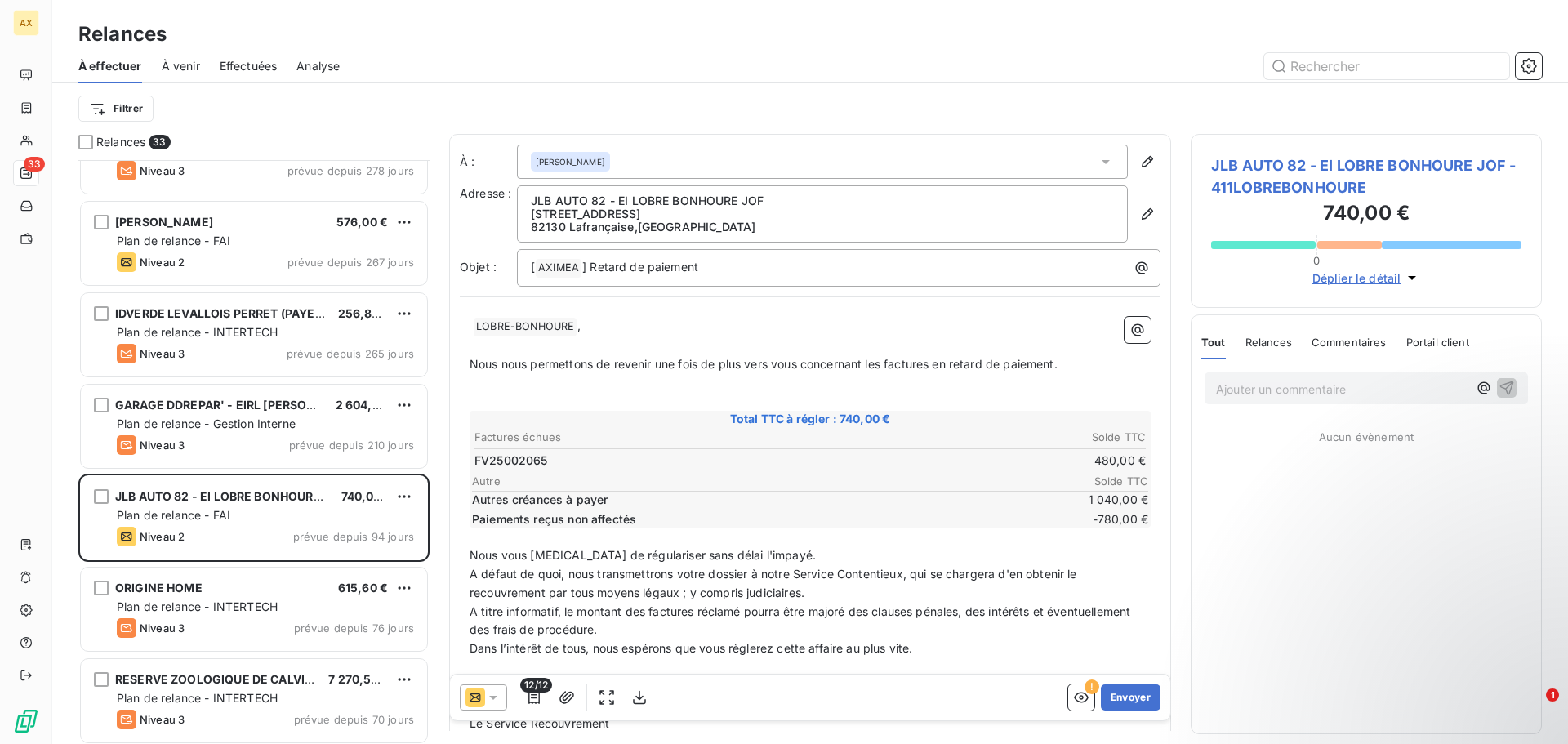
click at [504, 480] on span "Autre" at bounding box center [762, 480] width 578 height 13
drag, startPoint x: 474, startPoint y: 502, endPoint x: 486, endPoint y: 520, distance: 21.6
click at [477, 503] on span "Autres créances à payer" at bounding box center [760, 500] width 575 height 16
drag, startPoint x: 471, startPoint y: 517, endPoint x: 1021, endPoint y: 532, distance: 550.2
click at [1021, 532] on div "LOBRE-BONHOURE ﻿ , ﻿ Nous nous permettons de revenir une fois de plus vers vous…" at bounding box center [810, 553] width 681 height 472
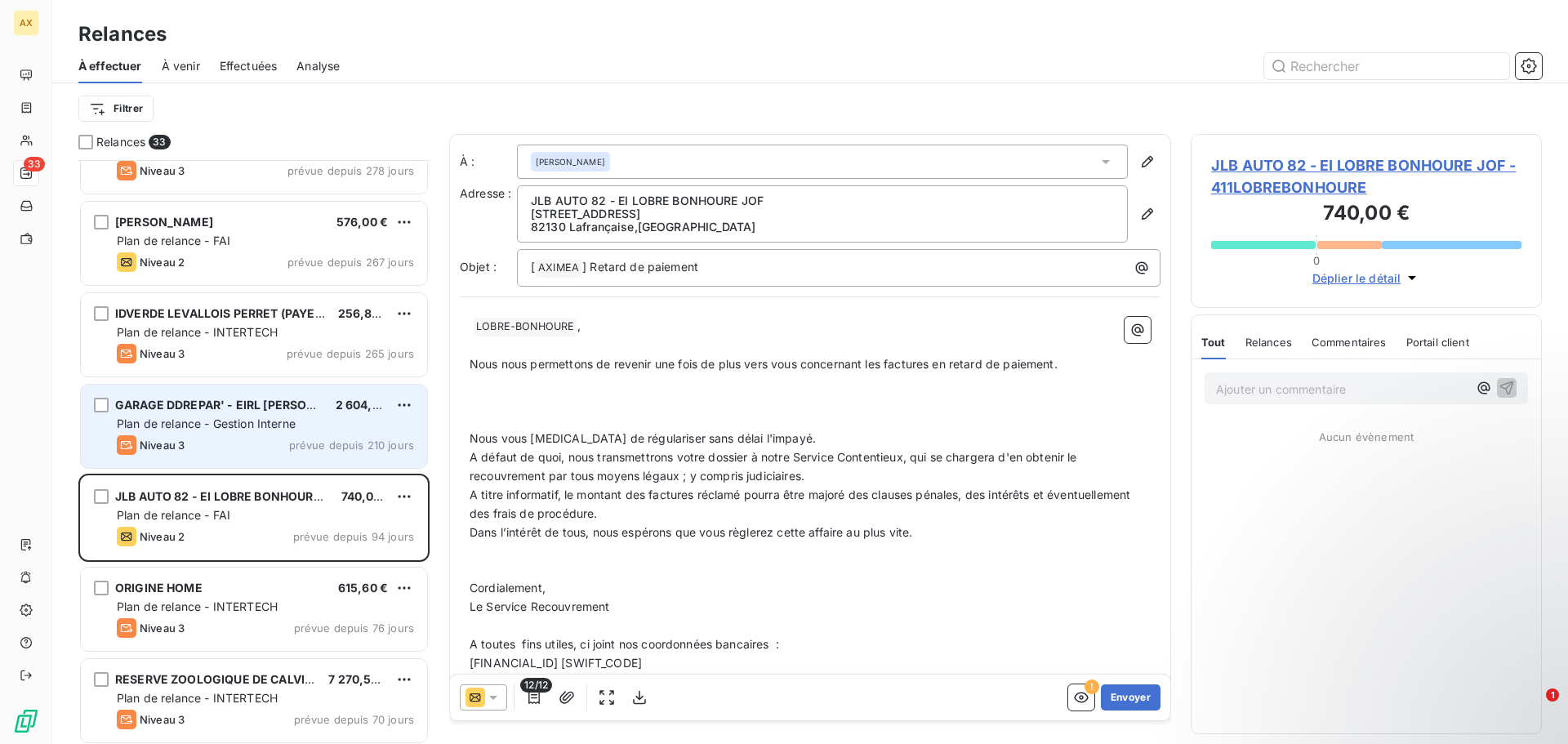
drag, startPoint x: 289, startPoint y: 417, endPoint x: 263, endPoint y: 483, distance: 70.9
click at [288, 417] on span "Plan de relance - Gestion Interne" at bounding box center [206, 423] width 179 height 14
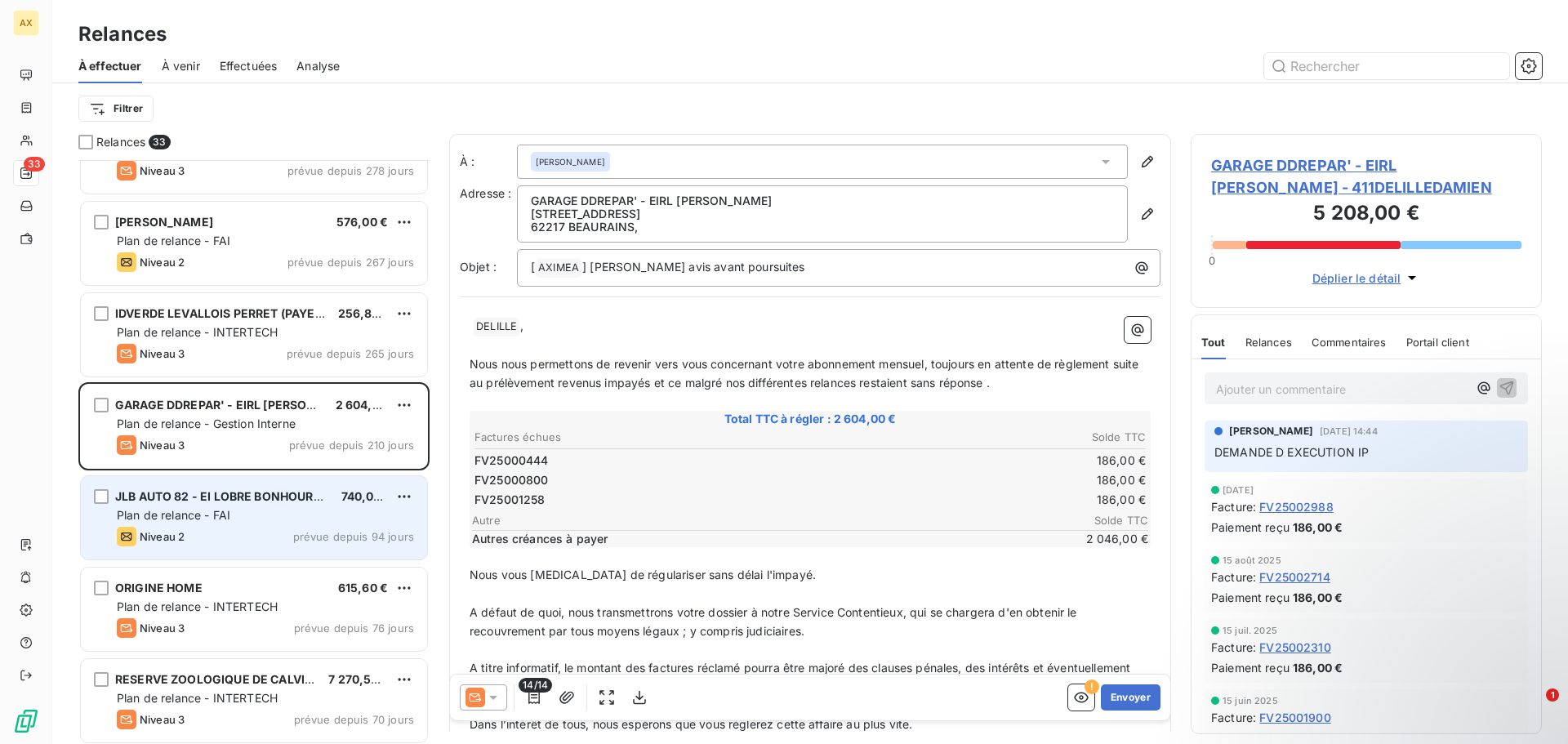
click at [262, 499] on span "JLB AUTO 82 - EI LOBRE BONHOURE JOF" at bounding box center [230, 496] width 230 height 14
